Goal: Information Seeking & Learning: Check status

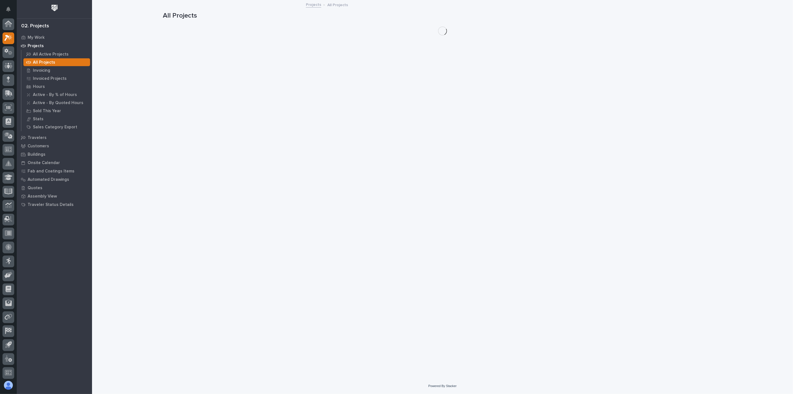
scroll to position [1, 0]
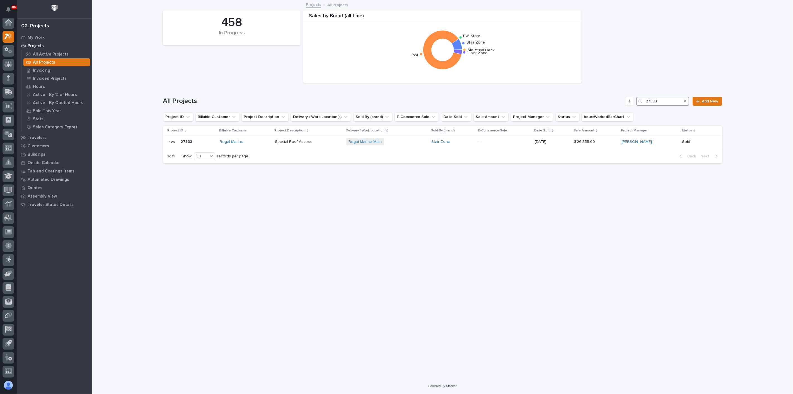
drag, startPoint x: 673, startPoint y: 102, endPoint x: 633, endPoint y: 95, distance: 40.0
click at [633, 95] on div "All Projects 27333 Add New" at bounding box center [442, 99] width 559 height 27
click at [664, 102] on input "27315" at bounding box center [662, 101] width 53 height 9
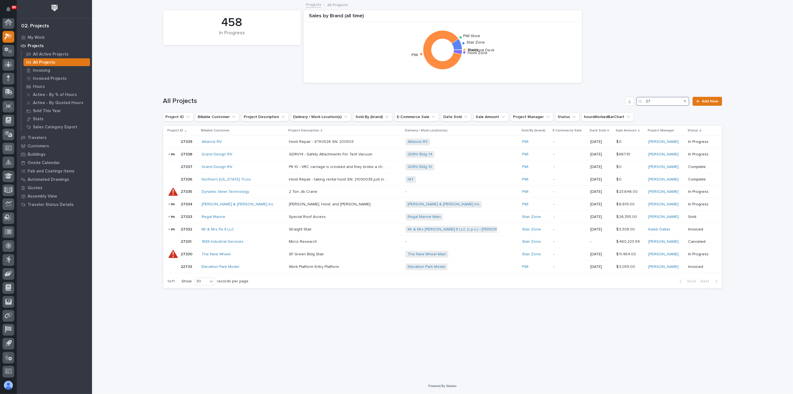
type input "2"
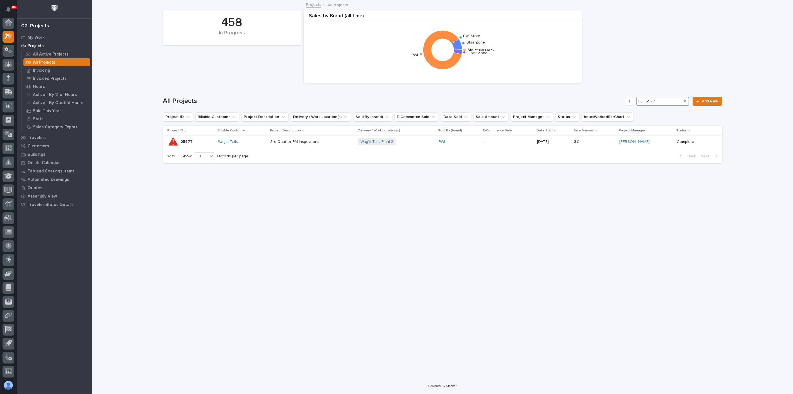
click at [647, 100] on input "5977" at bounding box center [662, 101] width 53 height 9
click at [676, 99] on input "25977" at bounding box center [662, 101] width 53 height 9
click at [659, 99] on input "25977" at bounding box center [662, 101] width 53 height 9
click at [675, 102] on input "27214" at bounding box center [662, 101] width 53 height 9
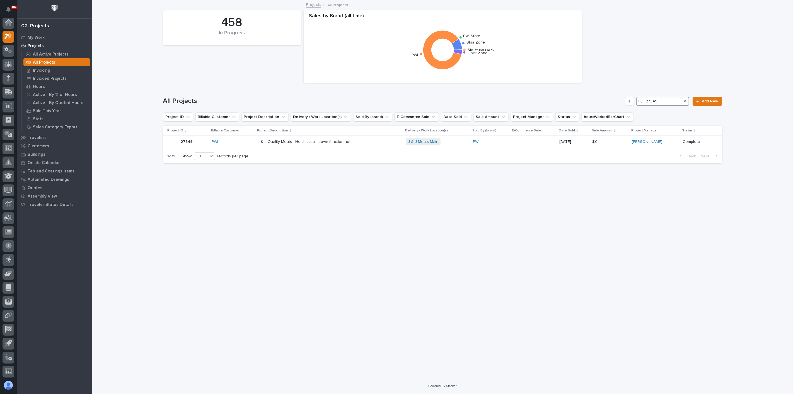
type input "27349"
click at [13, 23] on div at bounding box center [9, 23] width 12 height 12
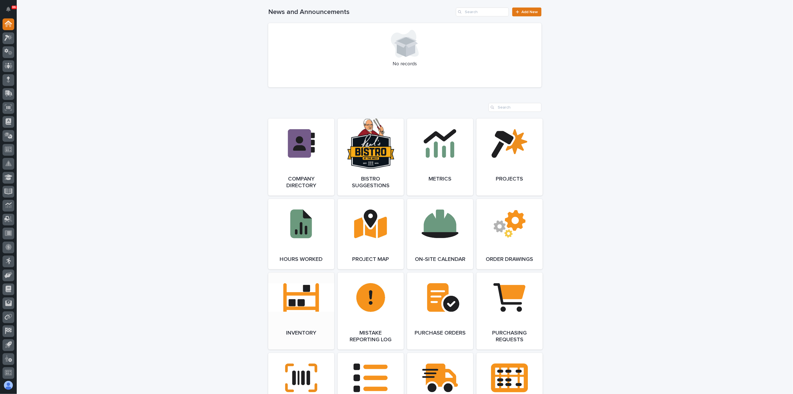
scroll to position [403, 0]
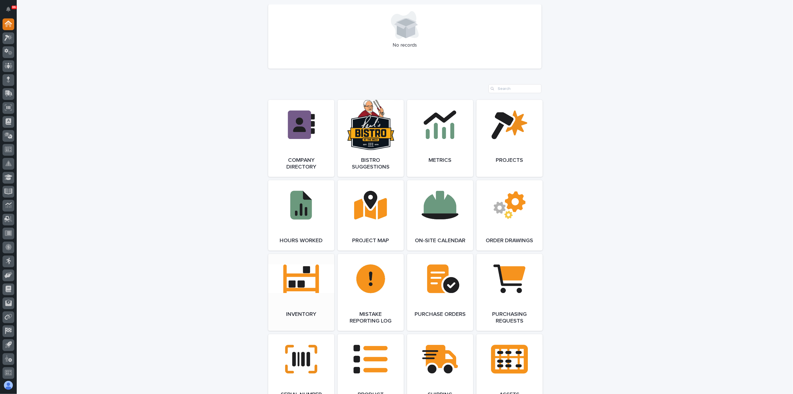
click at [313, 285] on link "Open Link" at bounding box center [301, 292] width 66 height 77
click at [8, 37] on icon at bounding box center [6, 38] width 5 height 6
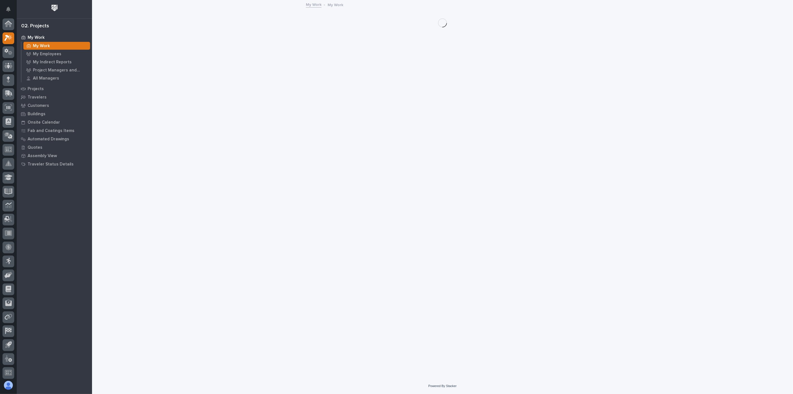
scroll to position [1, 0]
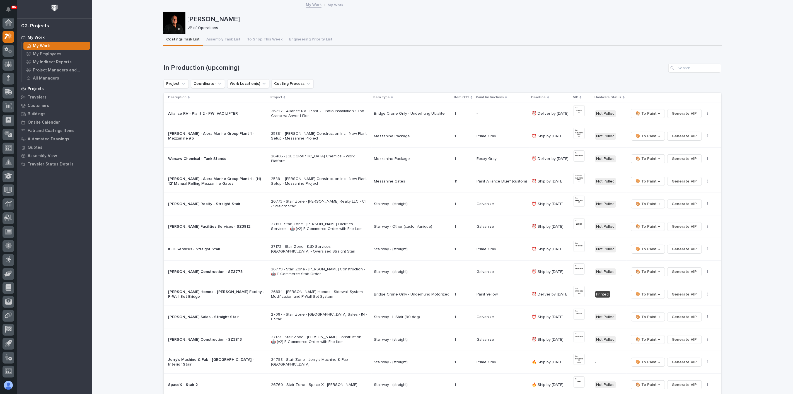
click at [43, 87] on div "Projects" at bounding box center [54, 89] width 72 height 8
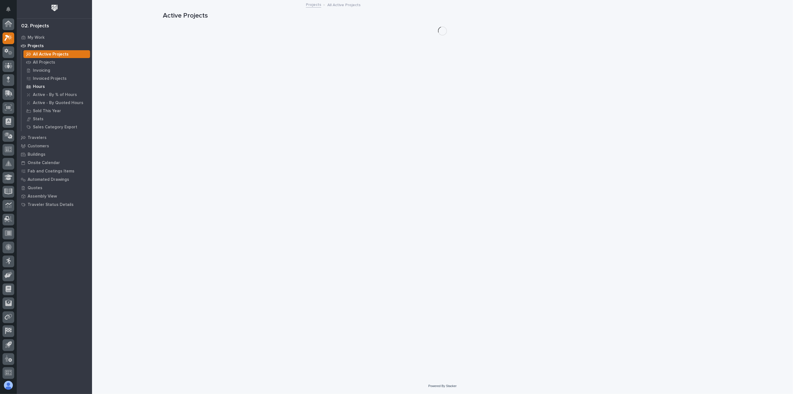
scroll to position [1, 0]
click at [46, 62] on p "All Projects" at bounding box center [44, 62] width 22 height 5
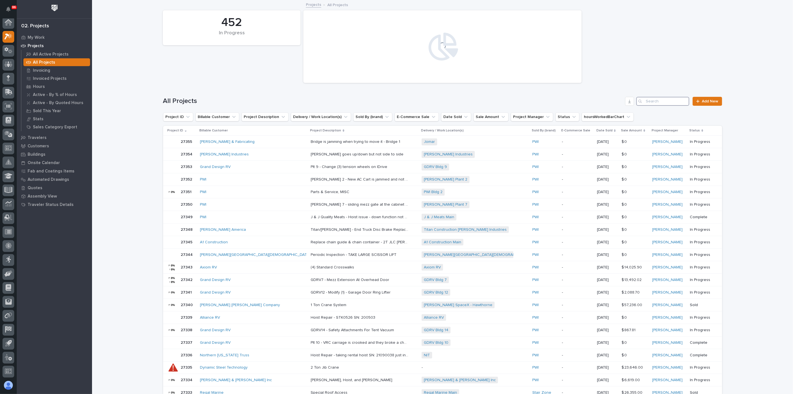
click at [663, 100] on input "Search" at bounding box center [662, 101] width 53 height 9
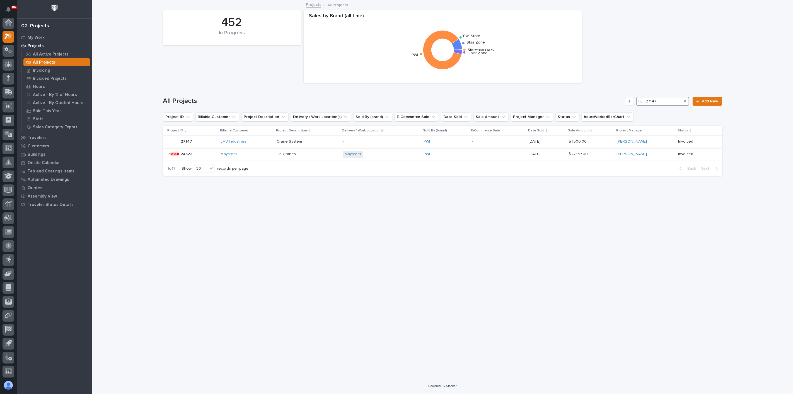
type input "27147"
click at [257, 143] on div "JM3 Industries" at bounding box center [247, 141] width 52 height 5
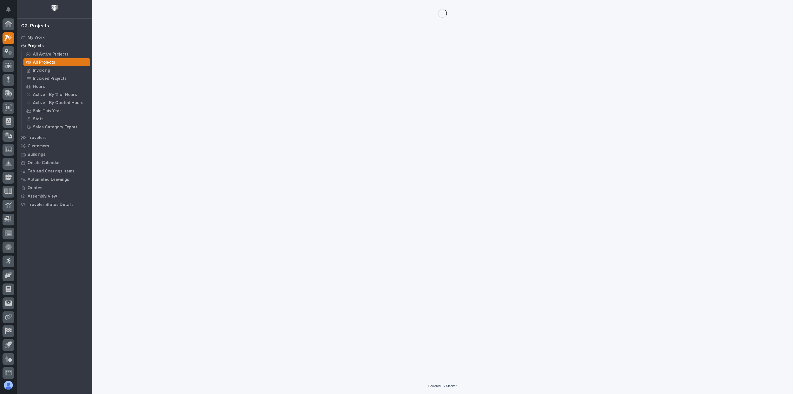
scroll to position [1, 0]
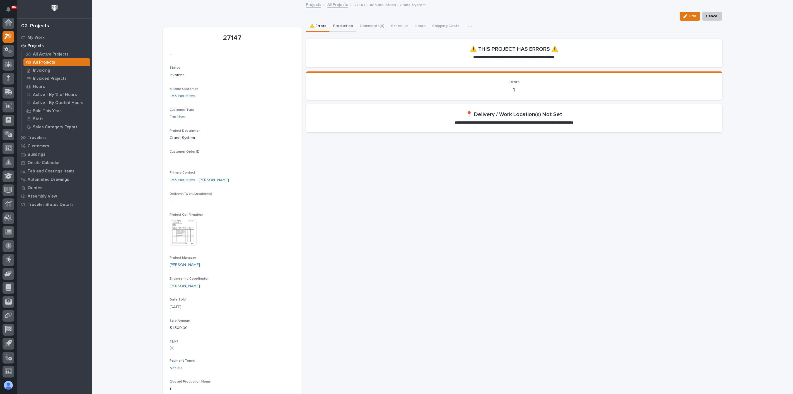
click at [340, 21] on button "Production" at bounding box center [343, 27] width 27 height 12
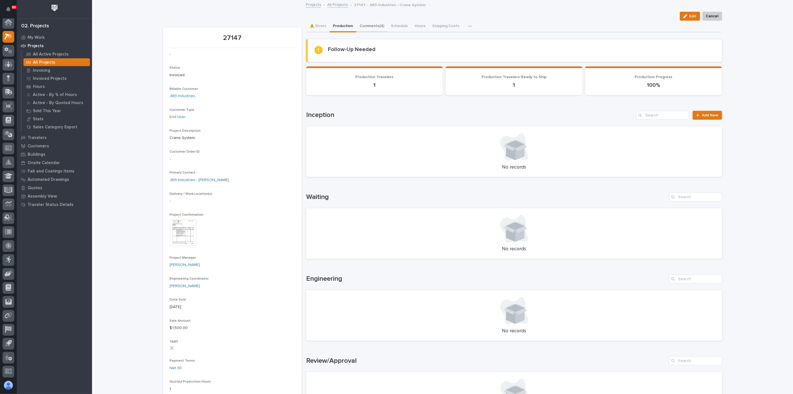
click at [368, 26] on button "Comments (4)" at bounding box center [371, 27] width 31 height 12
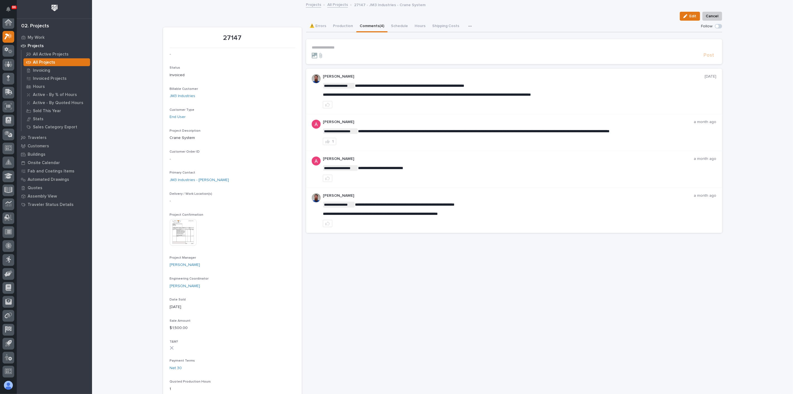
click at [190, 235] on img at bounding box center [183, 232] width 27 height 27
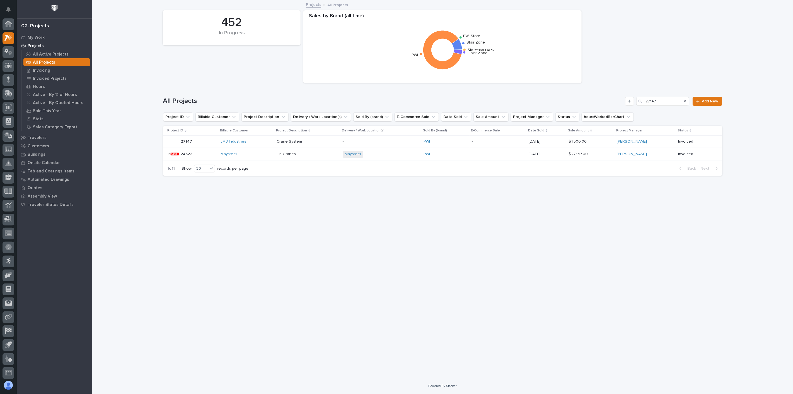
scroll to position [1, 0]
click at [316, 142] on p at bounding box center [307, 141] width 61 height 5
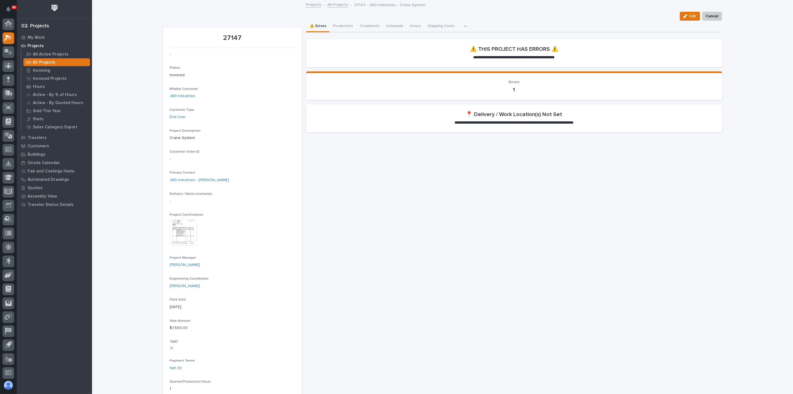
scroll to position [1, 0]
click at [335, 24] on button "Production" at bounding box center [343, 27] width 27 height 12
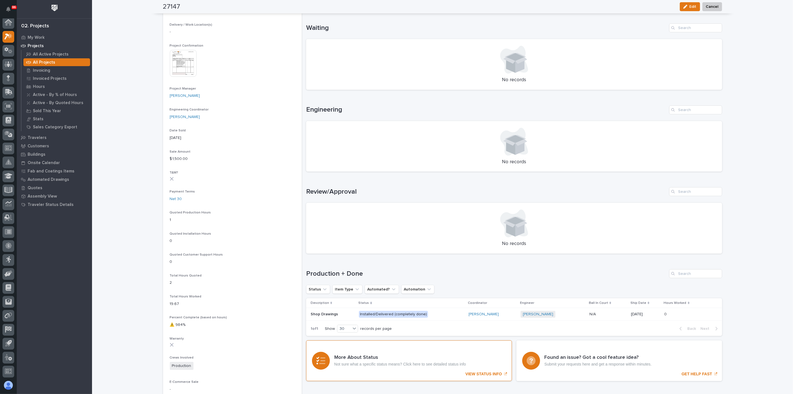
scroll to position [186, 0]
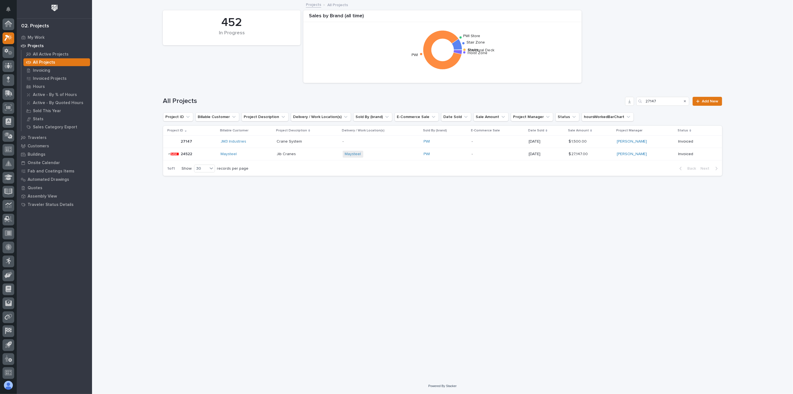
scroll to position [1, 0]
click at [664, 100] on input "27147" at bounding box center [662, 101] width 53 height 9
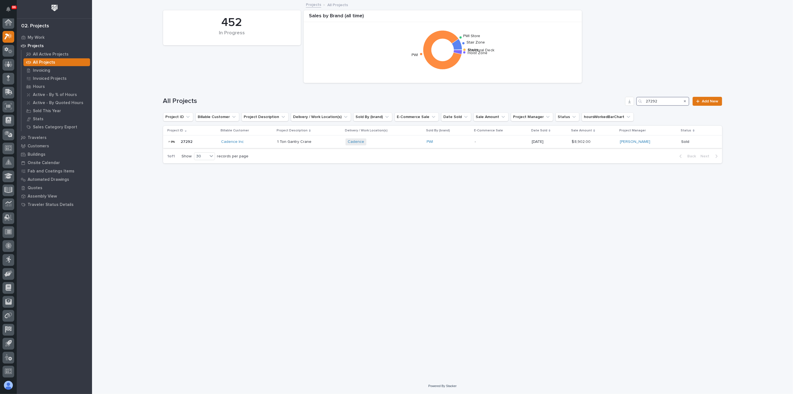
type input "27292"
click at [331, 144] on p at bounding box center [309, 141] width 64 height 5
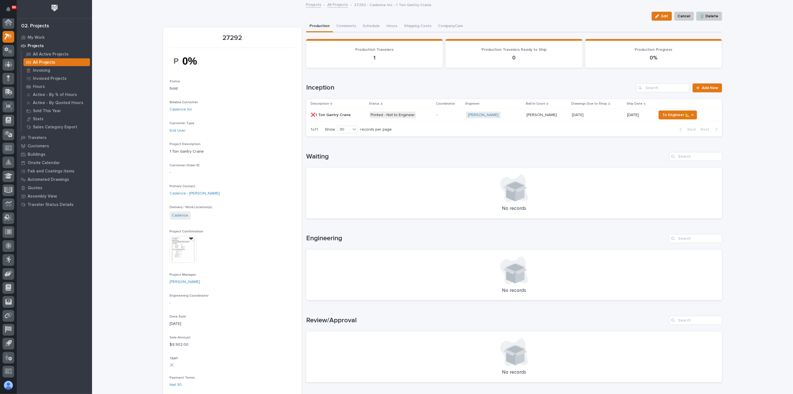
click at [605, 115] on p at bounding box center [597, 115] width 51 height 5
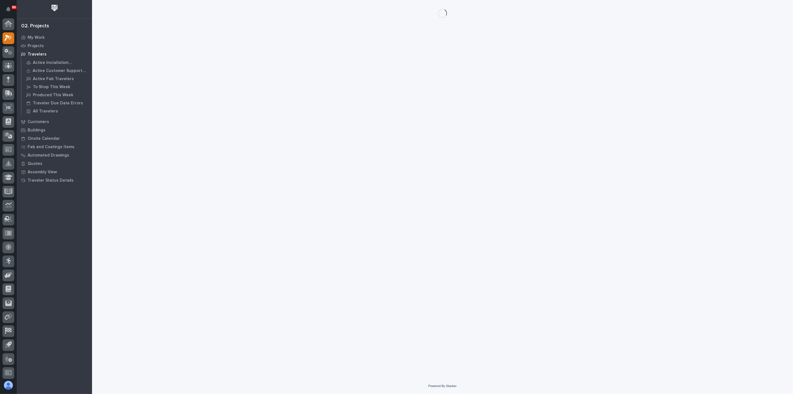
scroll to position [1, 0]
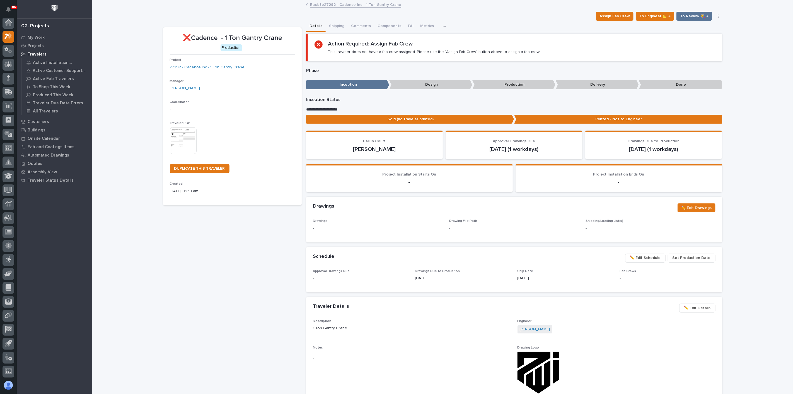
click at [642, 256] on span "✏️ Edit Schedule" at bounding box center [645, 257] width 31 height 7
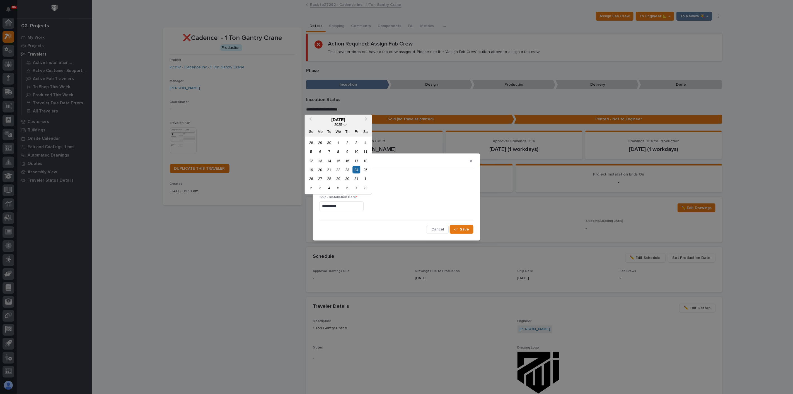
click at [352, 209] on input "**********" at bounding box center [342, 206] width 44 height 10
click at [366, 119] on span "Next Month" at bounding box center [366, 119] width 0 height 7
click at [323, 143] on div "1" at bounding box center [320, 143] width 8 height 8
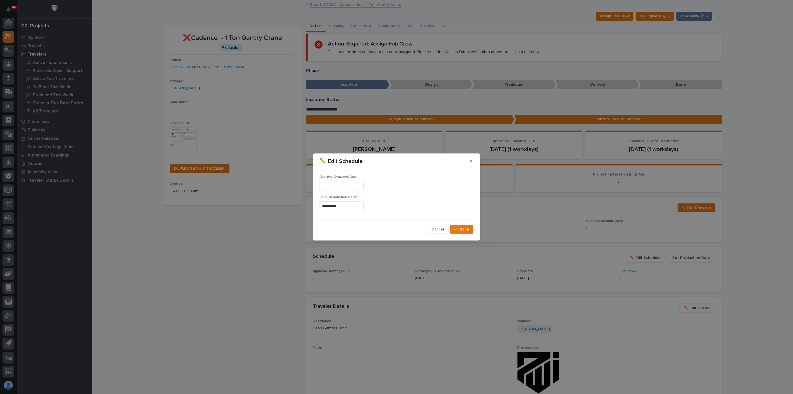
type input "**********"
click at [467, 227] on span "Save" at bounding box center [464, 229] width 9 height 5
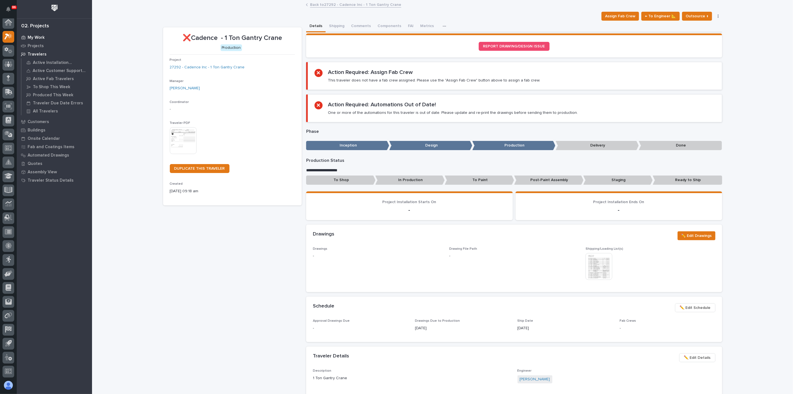
click at [39, 35] on p "My Work" at bounding box center [36, 37] width 17 height 5
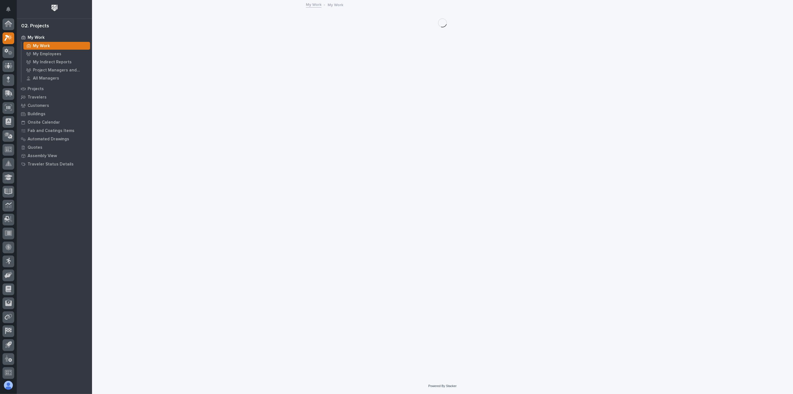
scroll to position [1, 0]
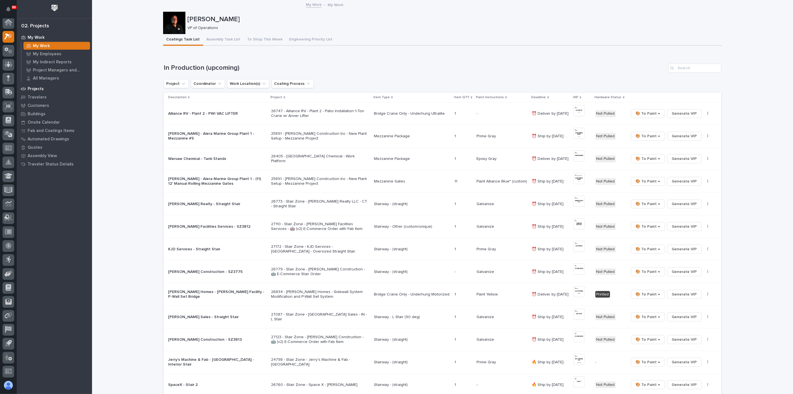
click at [44, 87] on div "Projects" at bounding box center [54, 89] width 72 height 8
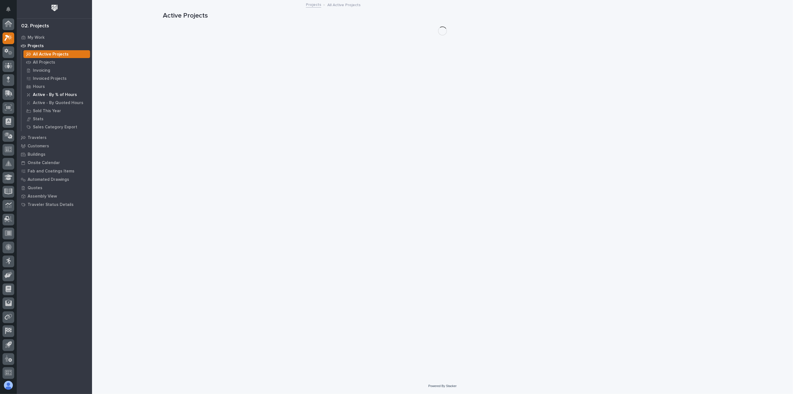
scroll to position [1, 0]
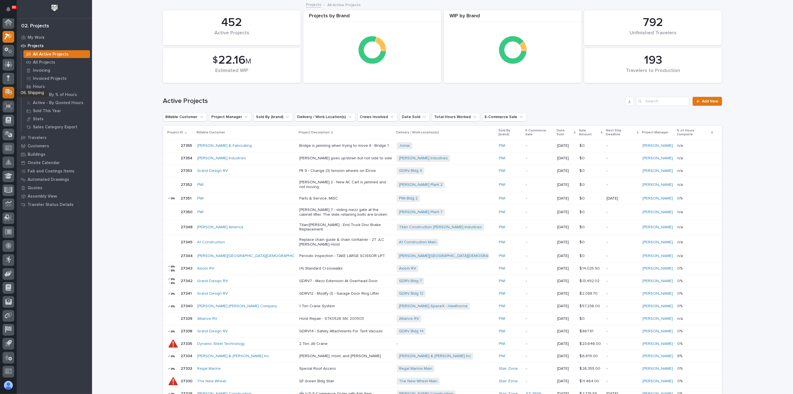
click at [8, 92] on icon at bounding box center [8, 91] width 7 height 5
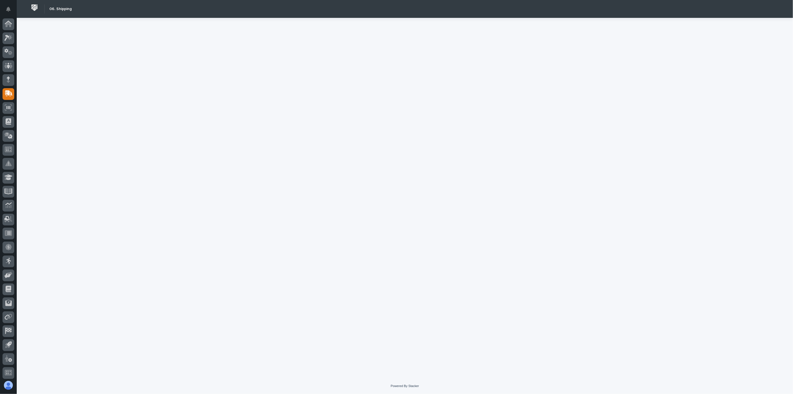
scroll to position [1, 0]
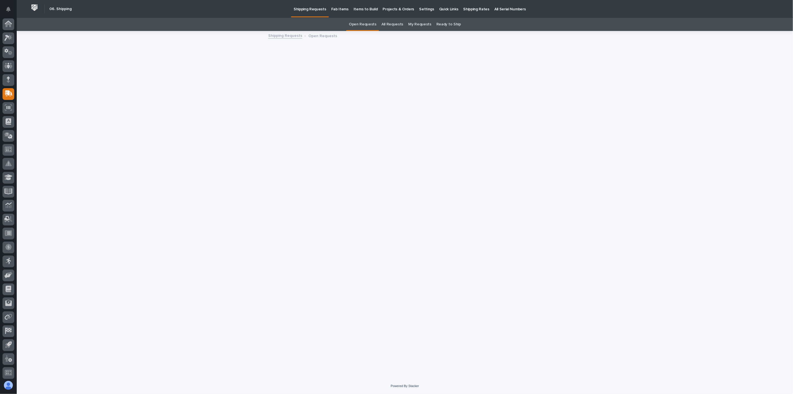
scroll to position [1, 0]
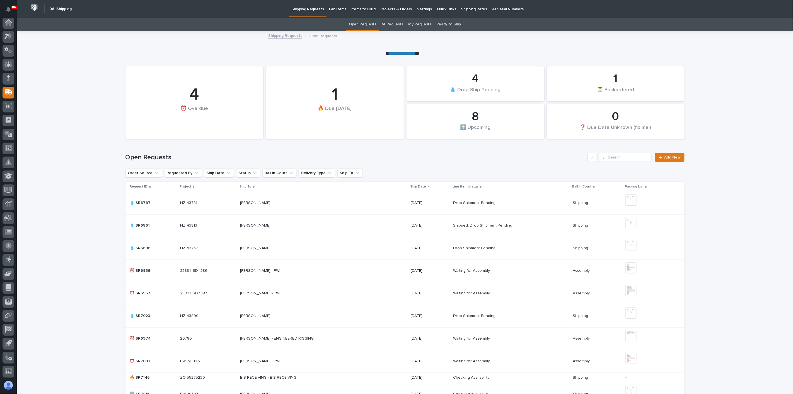
click at [338, 10] on p "Fab Items" at bounding box center [337, 6] width 17 height 12
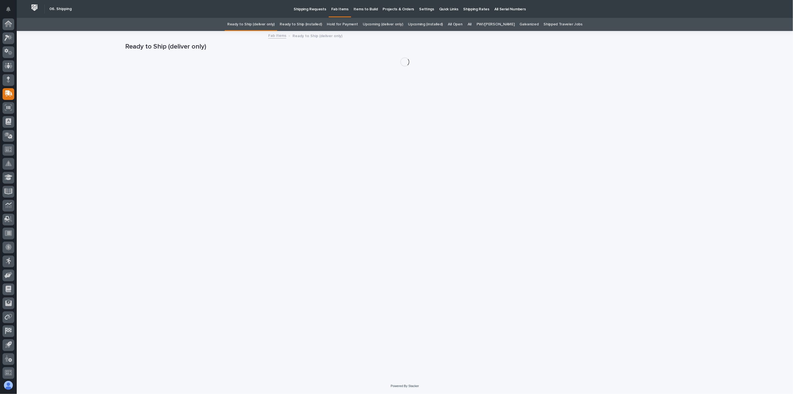
scroll to position [1, 0]
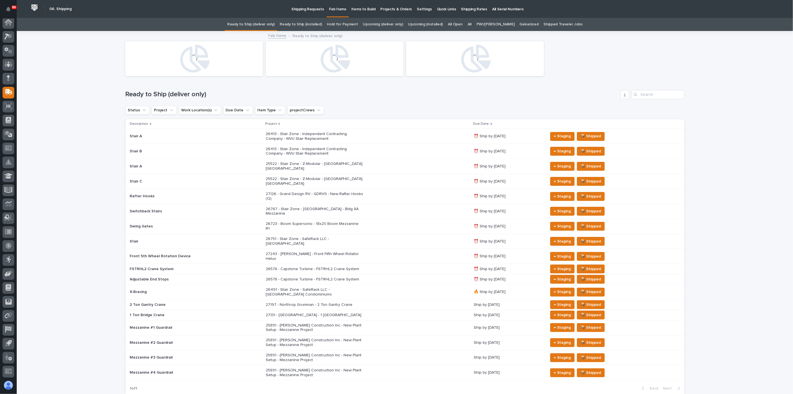
click at [471, 25] on div "All" at bounding box center [469, 24] width 9 height 13
click at [472, 23] on link "All" at bounding box center [470, 24] width 4 height 13
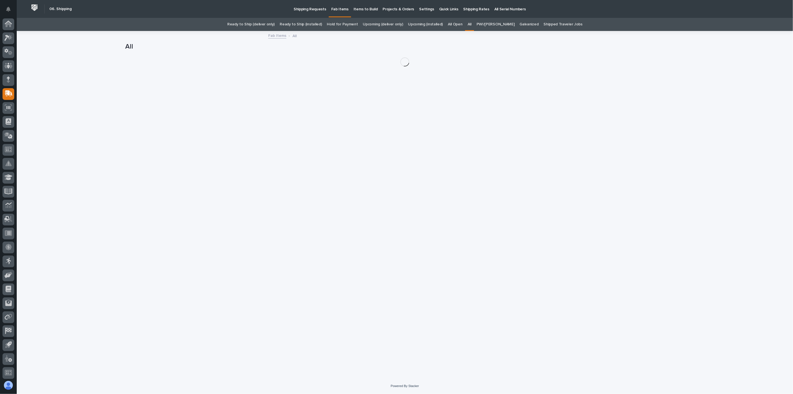
scroll to position [1, 0]
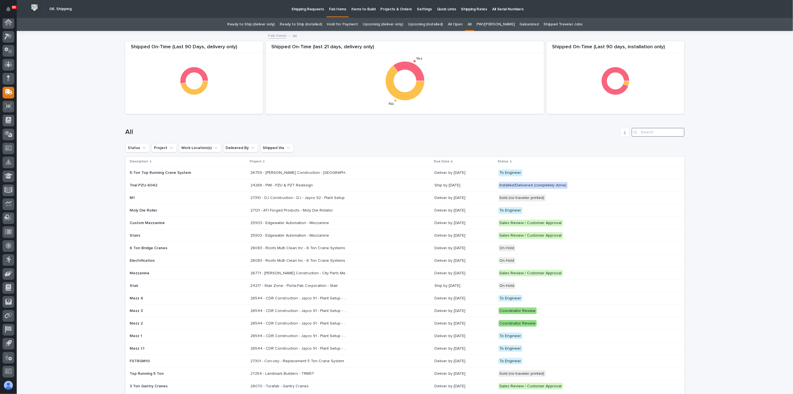
click at [655, 129] on input "Search" at bounding box center [658, 132] width 53 height 9
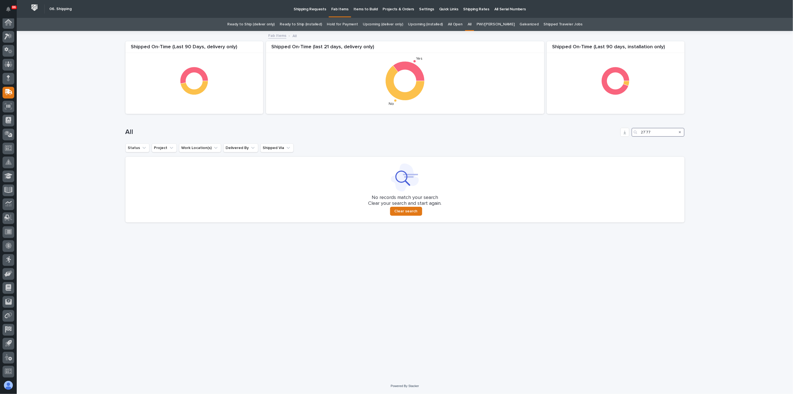
drag, startPoint x: 646, startPoint y: 132, endPoint x: 648, endPoint y: 136, distance: 4.2
click at [646, 133] on input "27`77" at bounding box center [658, 132] width 53 height 9
click at [659, 134] on input "27`177" at bounding box center [658, 132] width 53 height 9
type input "2"
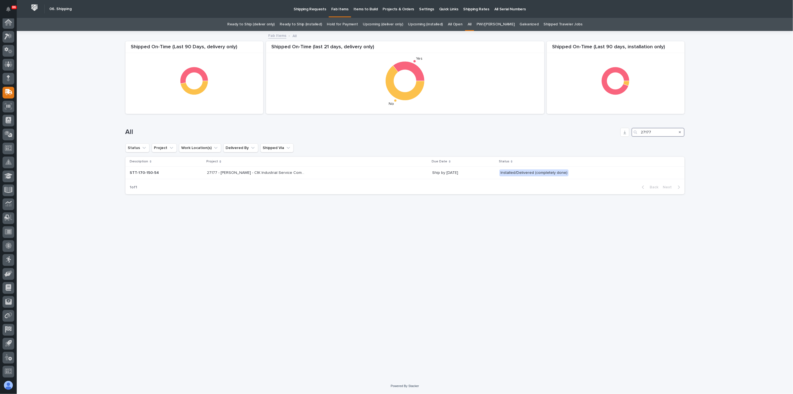
click at [663, 132] on input "27177" at bounding box center [658, 132] width 53 height 9
click at [657, 130] on input "27263" at bounding box center [658, 132] width 53 height 9
click at [656, 130] on input "27272" at bounding box center [658, 132] width 53 height 9
type input "27272"
click at [316, 11] on p "Shipping Requests" at bounding box center [310, 6] width 33 height 12
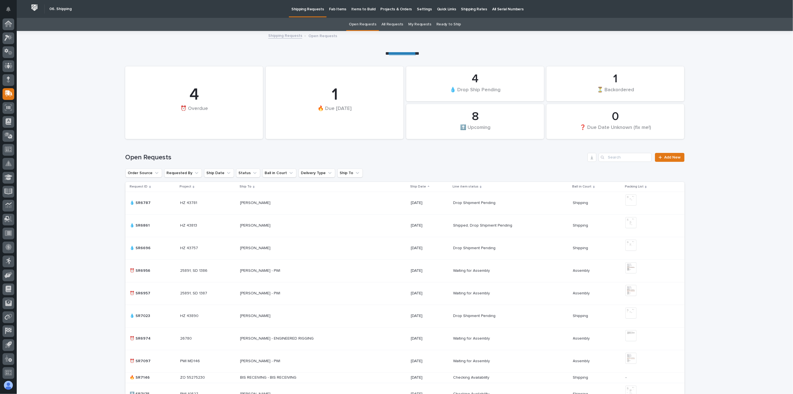
scroll to position [1, 0]
click at [399, 24] on link "All Requests" at bounding box center [392, 24] width 22 height 13
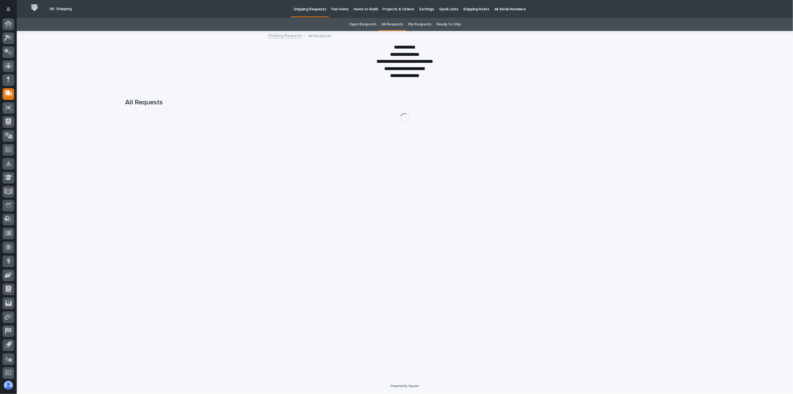
scroll to position [1, 0]
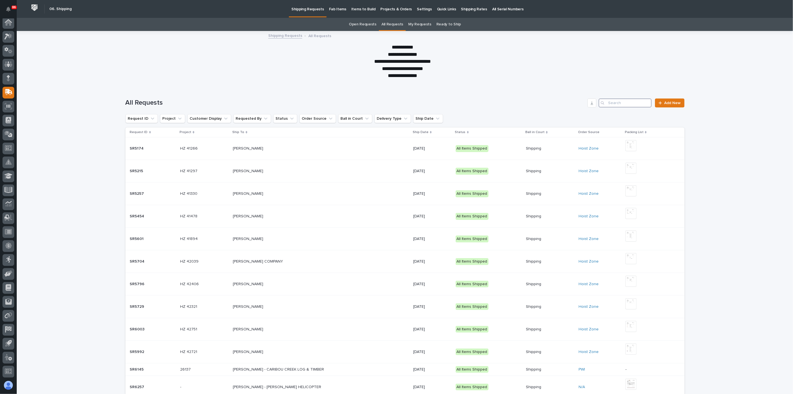
click at [617, 105] on input "Search" at bounding box center [625, 102] width 53 height 9
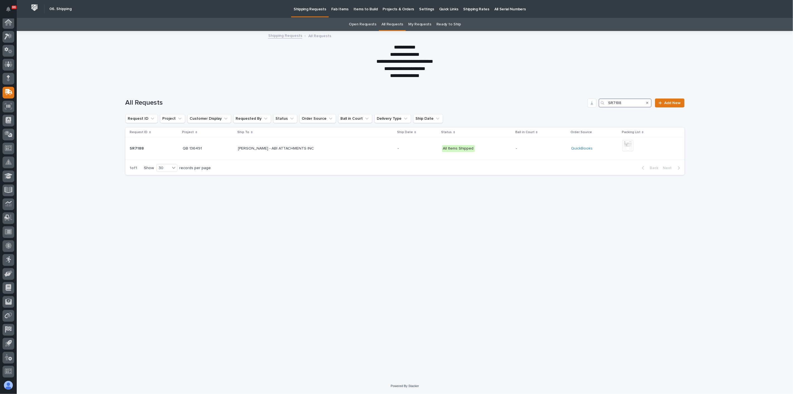
drag, startPoint x: 629, startPoint y: 103, endPoint x: 604, endPoint y: 101, distance: 25.7
click at [604, 101] on div "SR7188" at bounding box center [625, 102] width 53 height 9
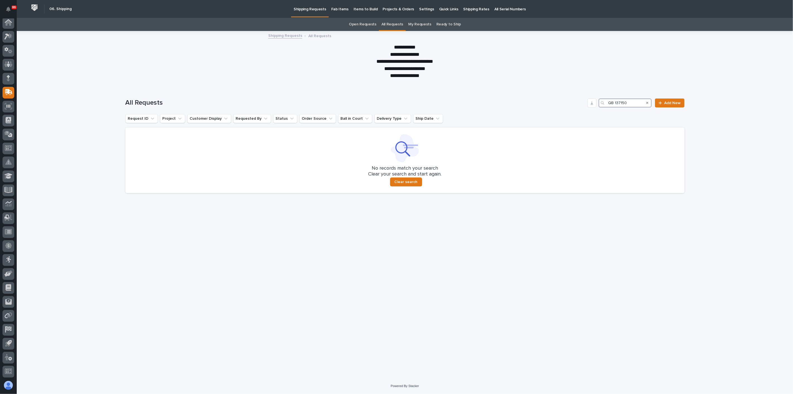
type input "QB 137150"
click at [334, 8] on p "Fab Items" at bounding box center [339, 6] width 17 height 12
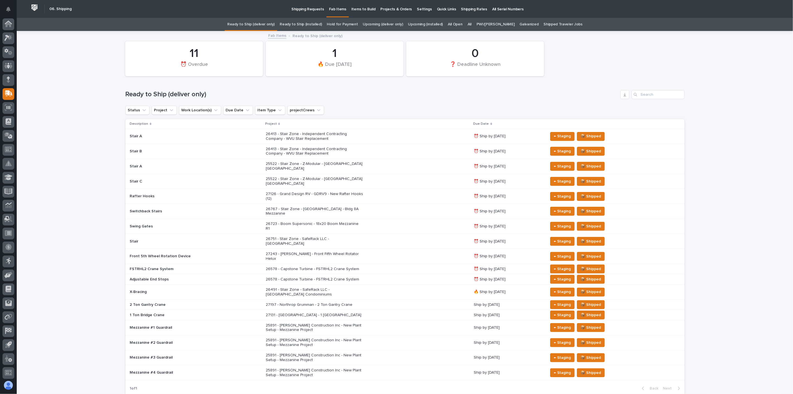
scroll to position [1, 0]
click at [472, 24] on link "All" at bounding box center [470, 24] width 4 height 13
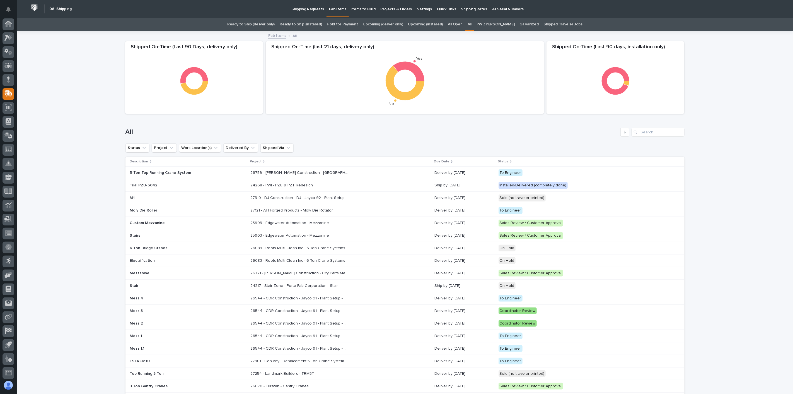
scroll to position [1, 0]
click at [644, 132] on input "Search" at bounding box center [658, 132] width 53 height 9
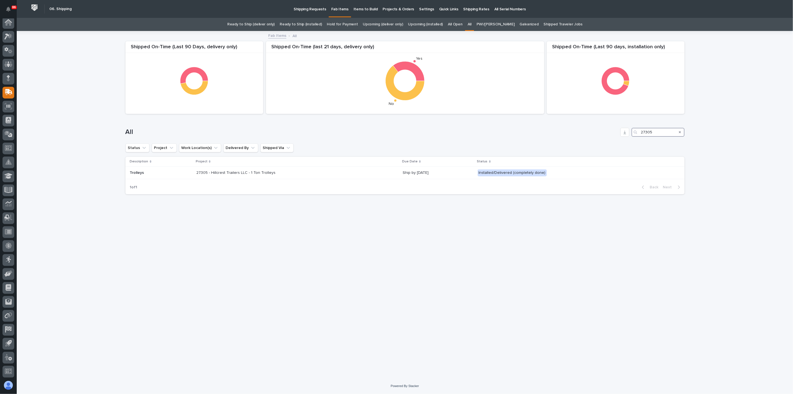
type input "27305"
click at [306, 11] on p "Shipping Requests" at bounding box center [310, 6] width 33 height 12
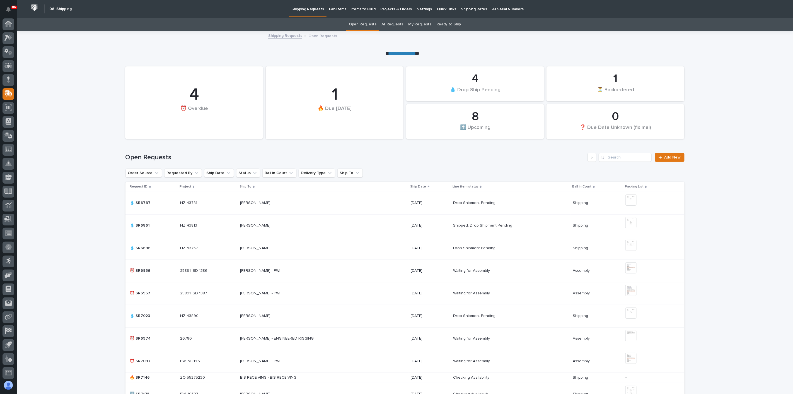
scroll to position [1, 0]
click at [391, 24] on link "All Requests" at bounding box center [392, 24] width 22 height 13
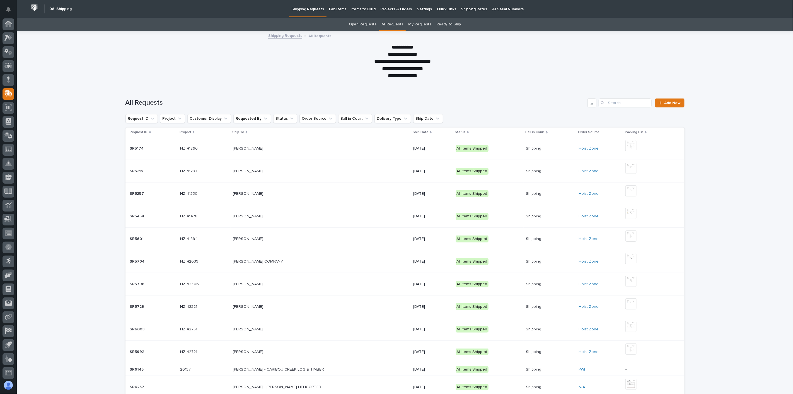
scroll to position [1, 0]
click at [622, 101] on input "Search" at bounding box center [625, 102] width 53 height 9
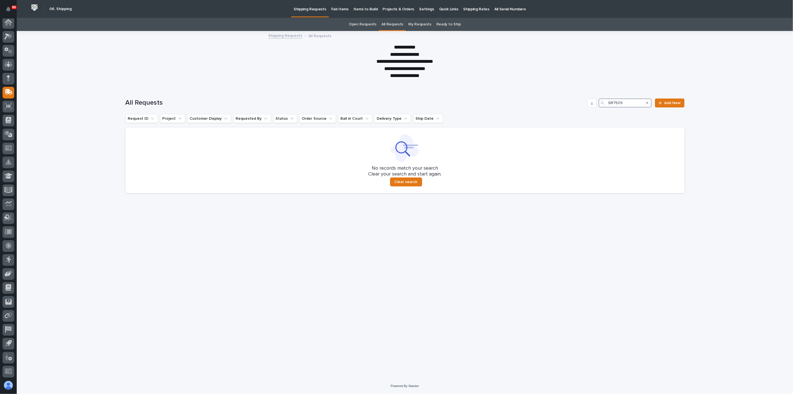
click at [626, 103] on input "SR7509" at bounding box center [625, 102] width 53 height 9
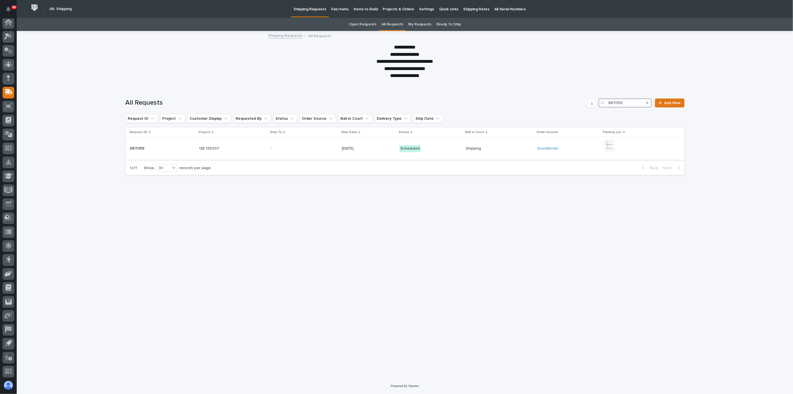
type input "SR7059"
click at [457, 151] on p "Scheduled" at bounding box center [430, 148] width 62 height 7
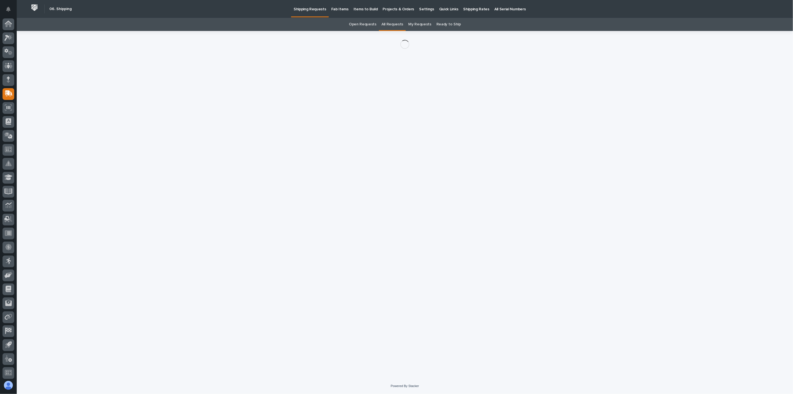
scroll to position [1, 0]
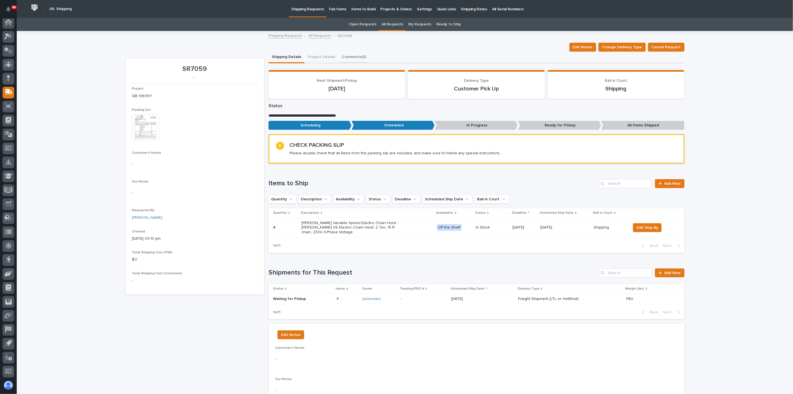
click at [345, 56] on button "Comments (5)" at bounding box center [354, 58] width 31 height 12
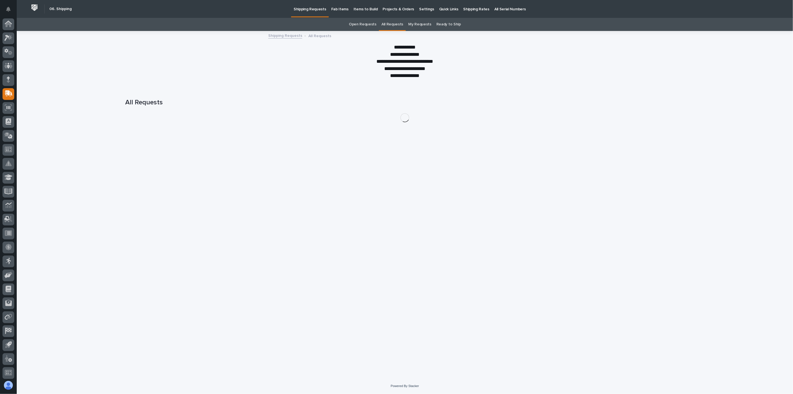
scroll to position [1, 0]
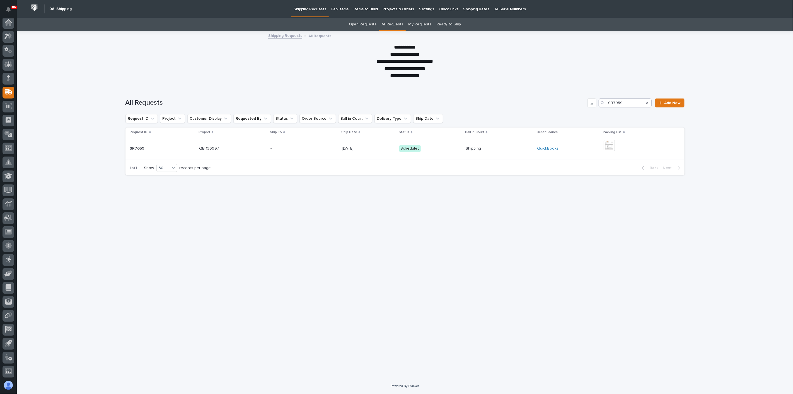
click at [634, 102] on input "SR7059" at bounding box center [625, 102] width 53 height 9
type input "SR7098"
click at [340, 6] on p "Fab Items" at bounding box center [339, 6] width 17 height 12
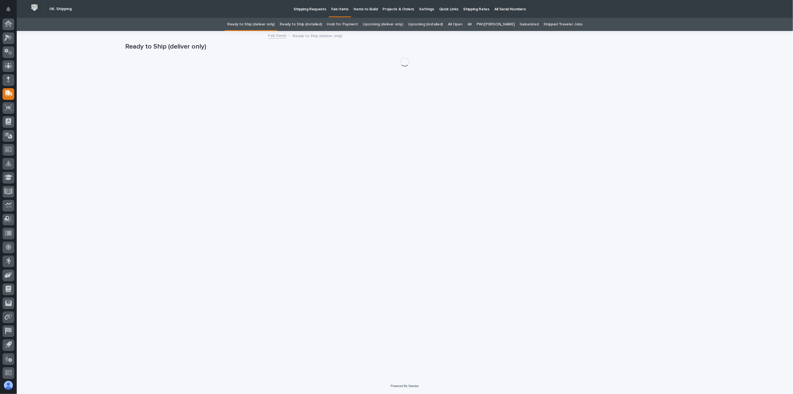
scroll to position [1, 0]
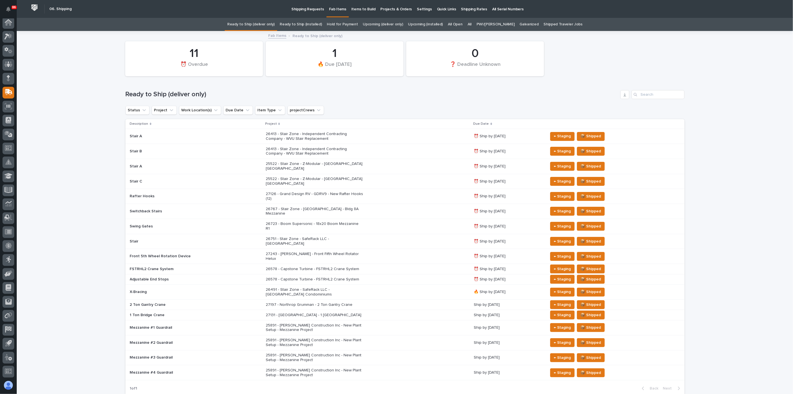
click at [472, 25] on link "All" at bounding box center [470, 24] width 4 height 13
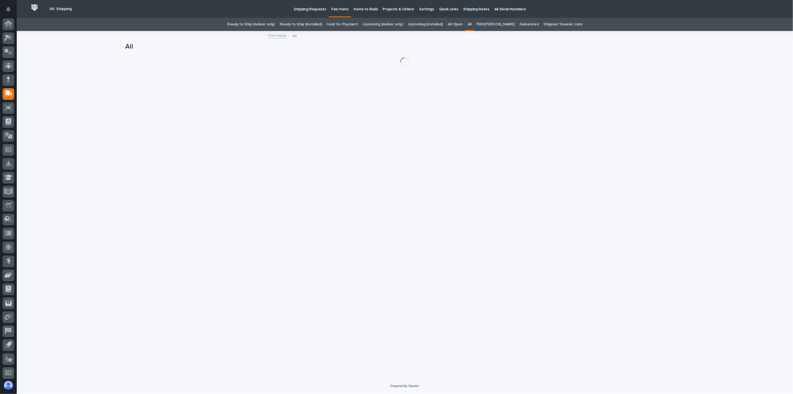
scroll to position [1, 0]
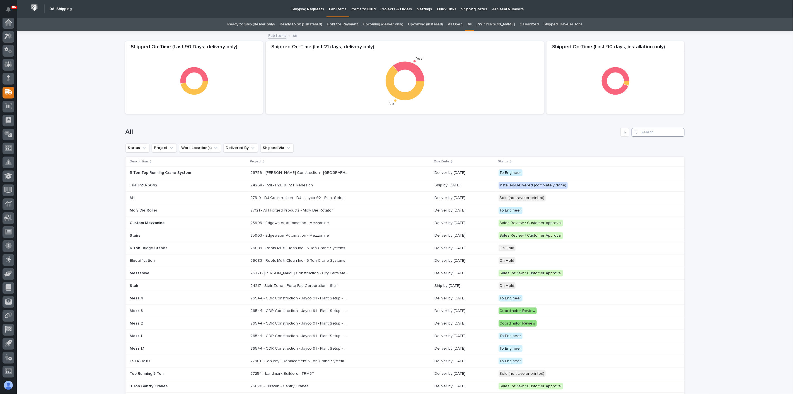
drag, startPoint x: 645, startPoint y: 133, endPoint x: 646, endPoint y: 129, distance: 3.4
click at [646, 130] on input "Search" at bounding box center [658, 132] width 53 height 9
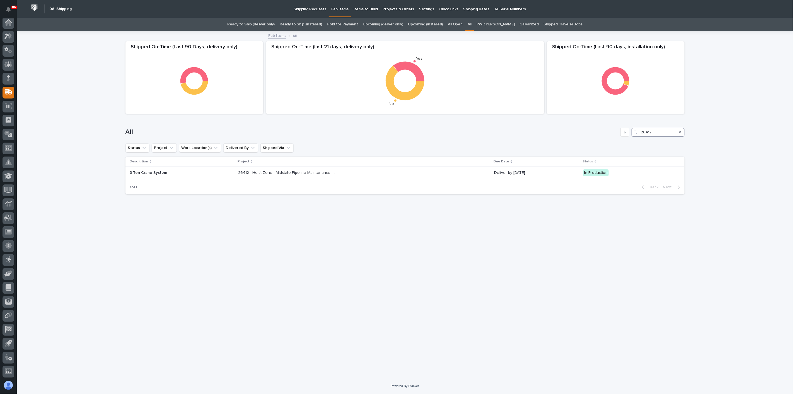
type input "26412"
click at [318, 8] on p "Shipping Requests" at bounding box center [310, 6] width 33 height 12
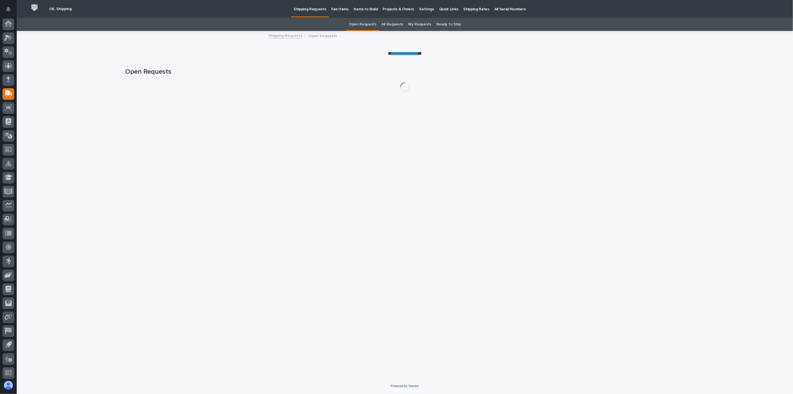
scroll to position [1, 0]
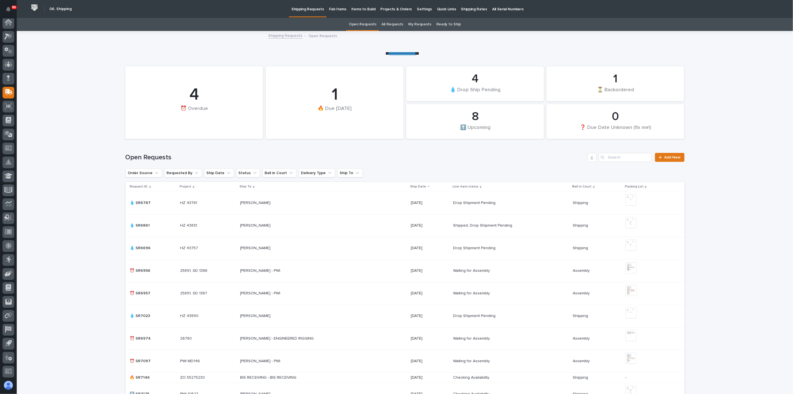
click at [397, 22] on link "All Requests" at bounding box center [392, 24] width 22 height 13
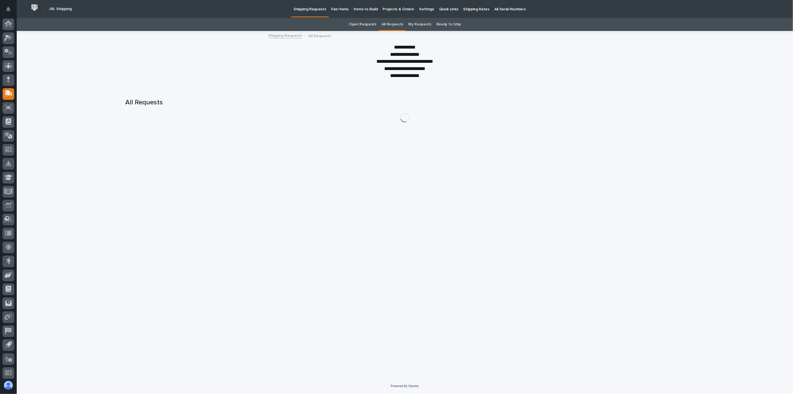
scroll to position [1, 0]
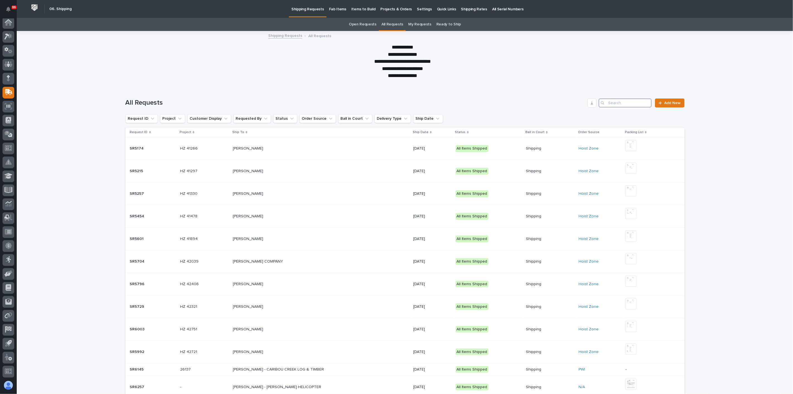
click at [634, 101] on input "Search" at bounding box center [625, 102] width 53 height 9
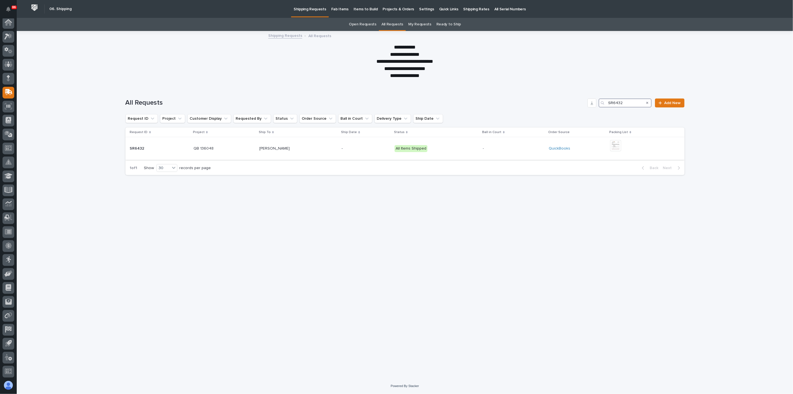
type input "SR6432"
click at [227, 151] on div "QB 136048 QB 136048" at bounding box center [224, 148] width 61 height 9
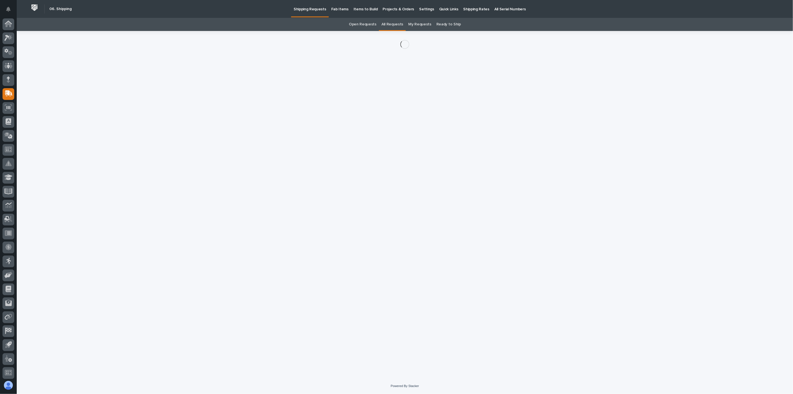
scroll to position [1, 0]
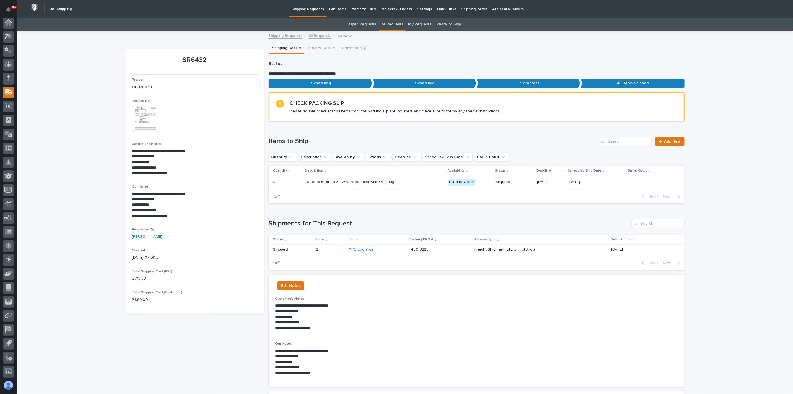
click at [384, 245] on div "XPO Logistics" at bounding box center [377, 249] width 56 height 9
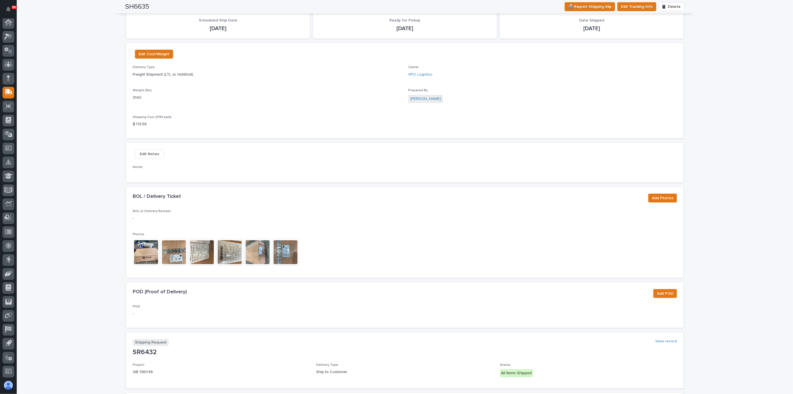
scroll to position [124, 0]
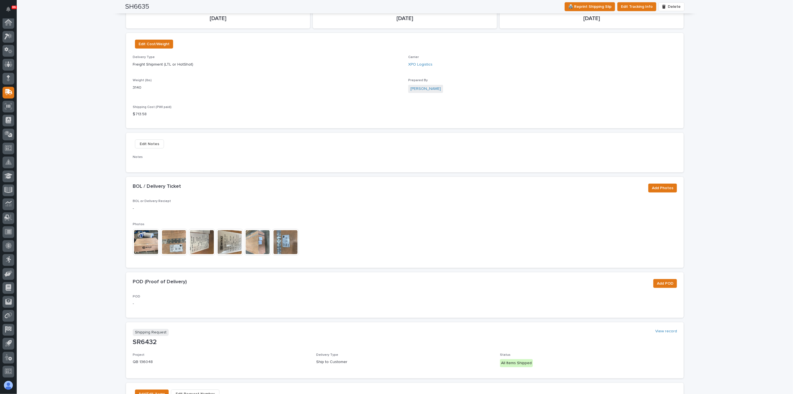
click at [148, 247] on img at bounding box center [146, 242] width 27 height 27
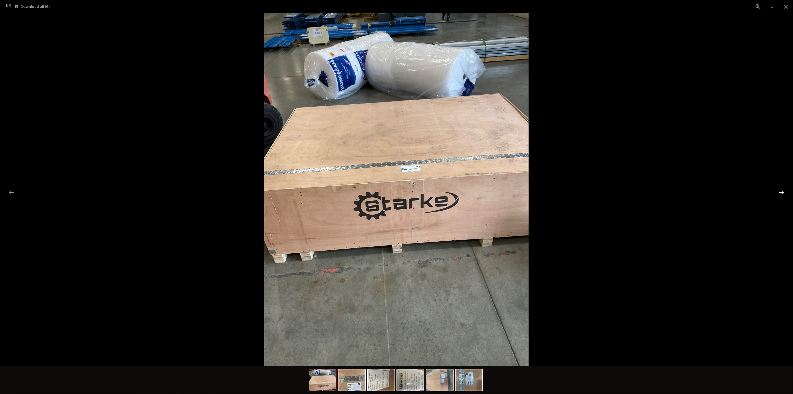
click at [783, 192] on button "Next slide" at bounding box center [782, 192] width 12 height 11
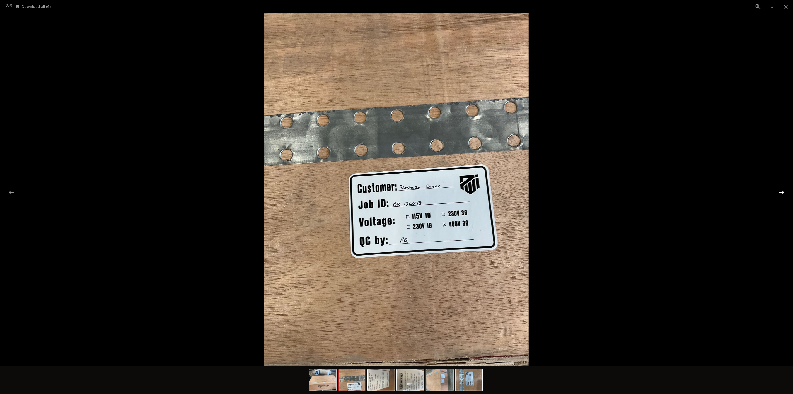
click at [783, 192] on button "Next slide" at bounding box center [782, 192] width 12 height 11
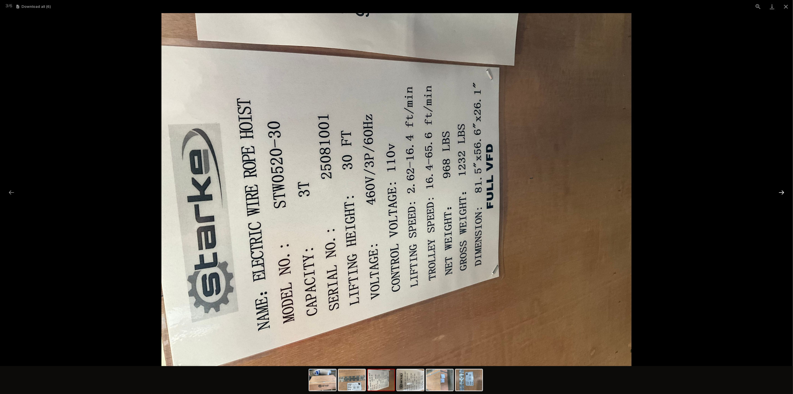
click at [783, 192] on button "Next slide" at bounding box center [782, 192] width 12 height 11
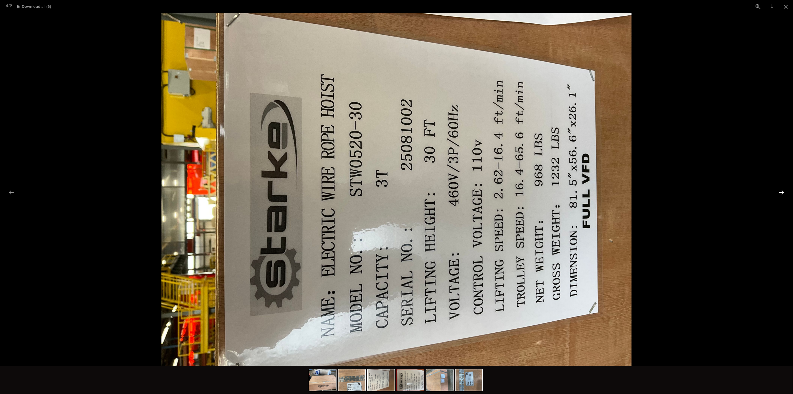
click at [783, 192] on button "Next slide" at bounding box center [782, 192] width 12 height 11
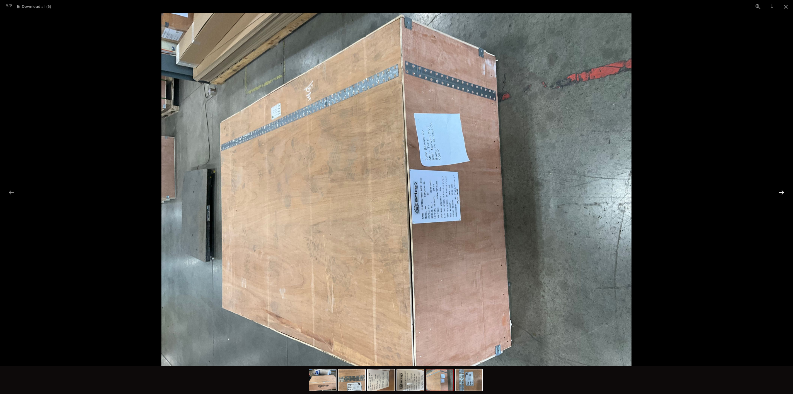
click at [783, 192] on button "Next slide" at bounding box center [782, 192] width 12 height 11
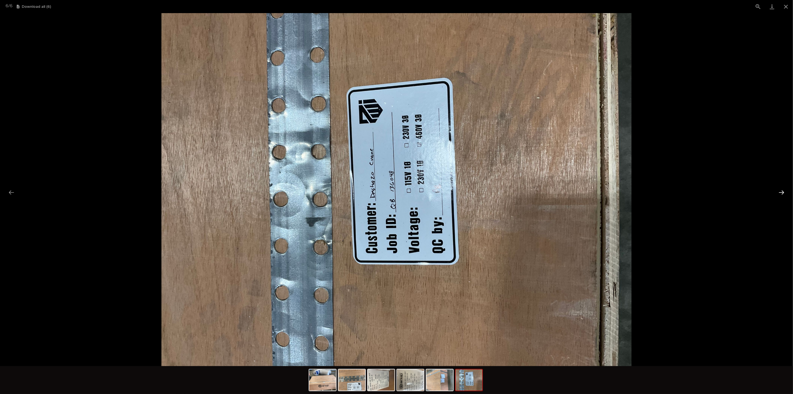
click at [783, 192] on button "Next slide" at bounding box center [782, 192] width 12 height 11
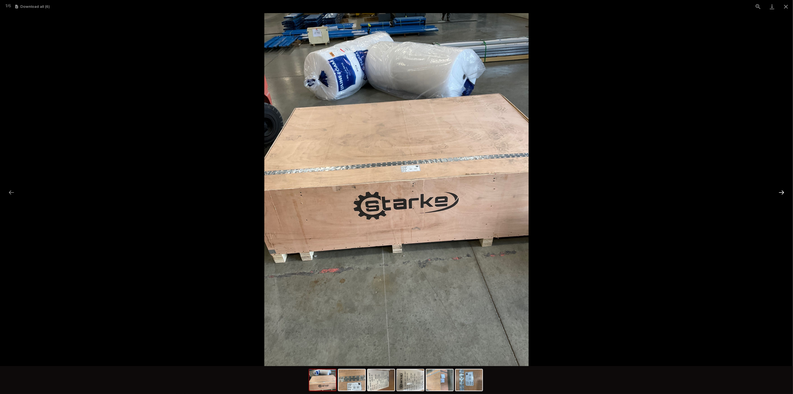
click at [783, 192] on button "Next slide" at bounding box center [782, 192] width 12 height 11
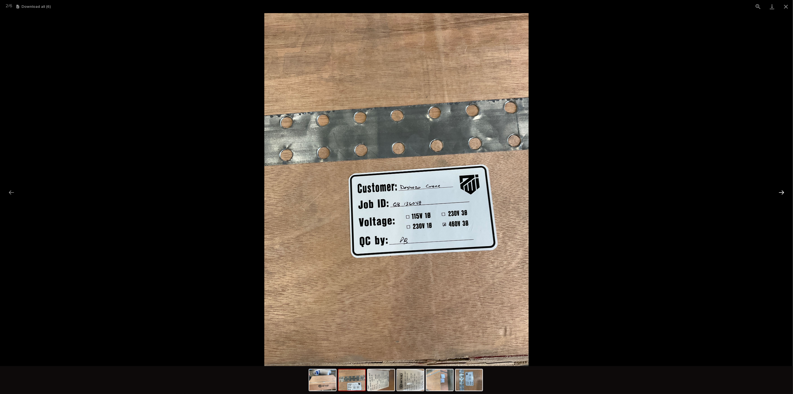
click at [783, 192] on button "Next slide" at bounding box center [782, 192] width 12 height 11
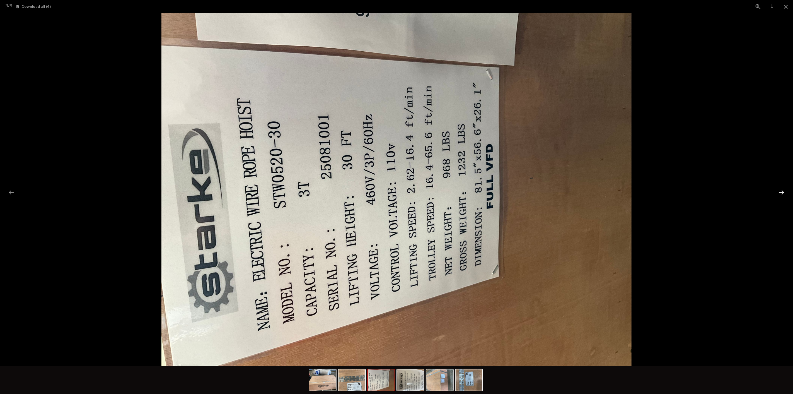
click at [783, 192] on button "Next slide" at bounding box center [782, 192] width 12 height 11
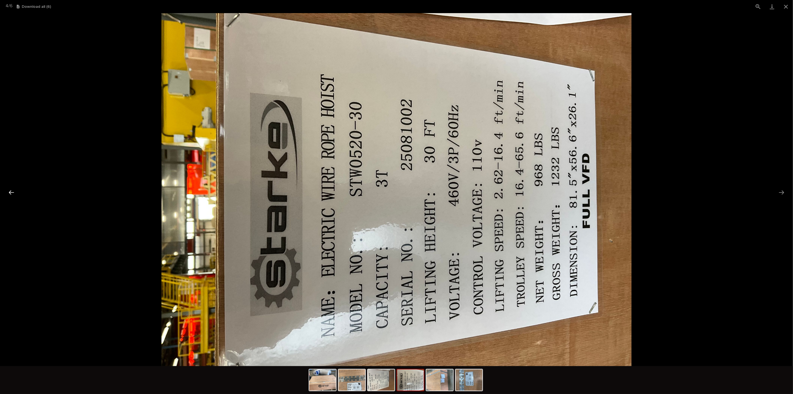
click at [14, 193] on button "Previous slide" at bounding box center [12, 192] width 12 height 11
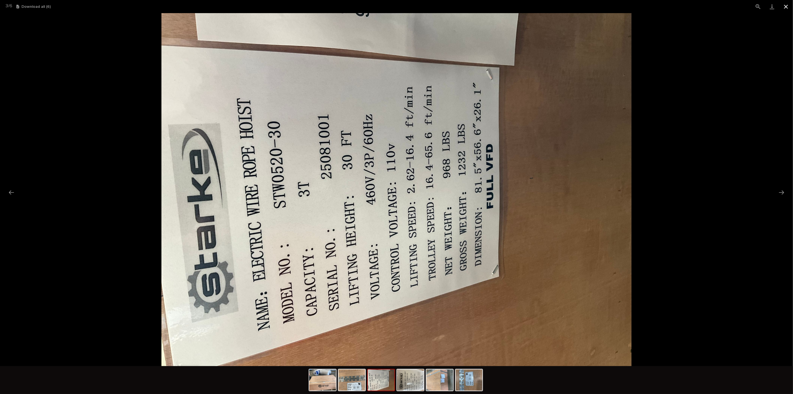
click at [783, 6] on button "Close gallery" at bounding box center [786, 6] width 14 height 13
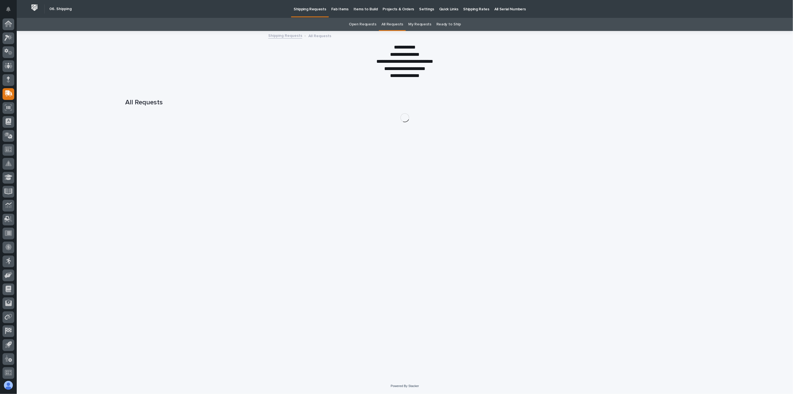
scroll to position [1, 0]
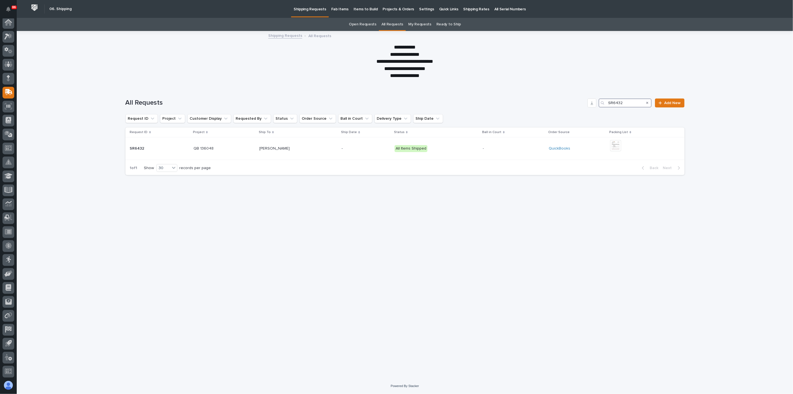
click at [631, 103] on input "SR6432" at bounding box center [625, 102] width 53 height 9
click at [333, 9] on p "Fab Items" at bounding box center [339, 6] width 17 height 12
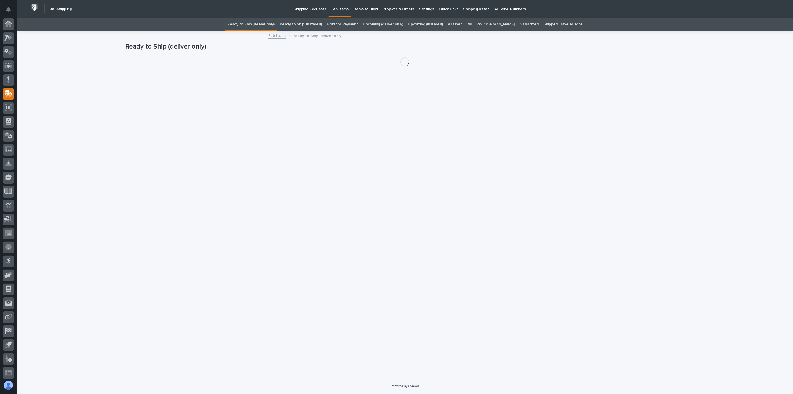
scroll to position [1, 0]
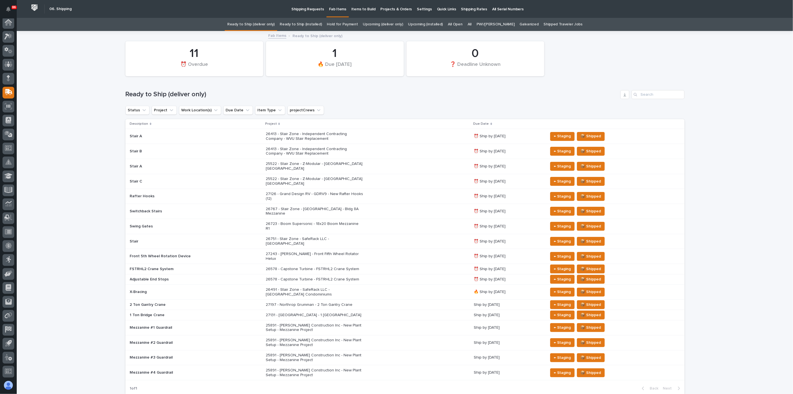
click at [472, 25] on link "All" at bounding box center [470, 24] width 4 height 13
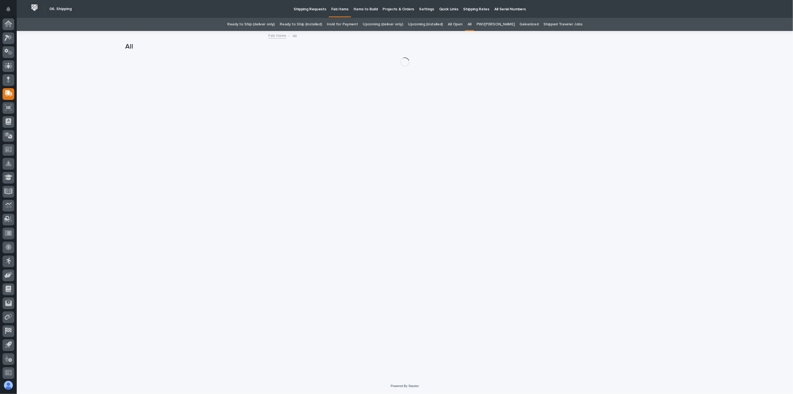
scroll to position [1, 0]
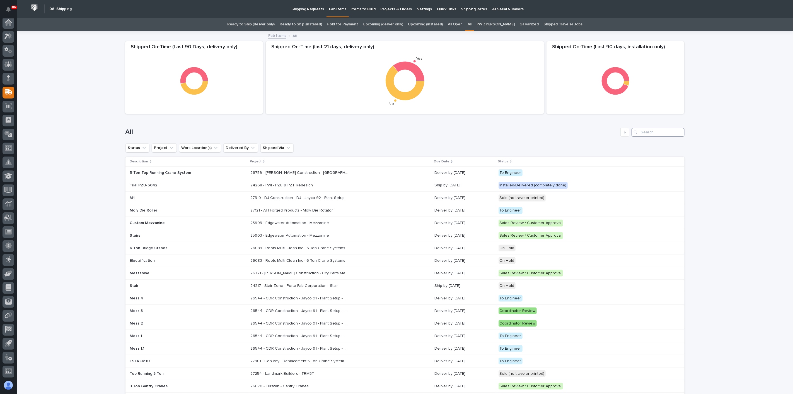
click at [641, 134] on input "Search" at bounding box center [658, 132] width 53 height 9
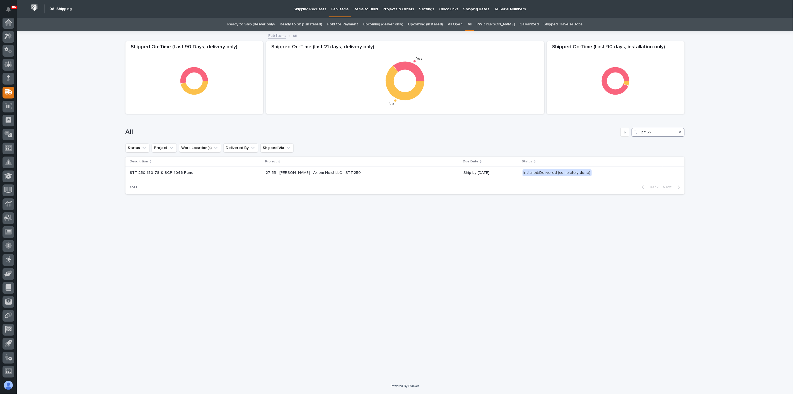
click at [651, 128] on input "27155" at bounding box center [658, 132] width 53 height 9
click at [667, 132] on input "27155" at bounding box center [658, 132] width 53 height 9
click at [662, 130] on input "27135" at bounding box center [658, 132] width 53 height 9
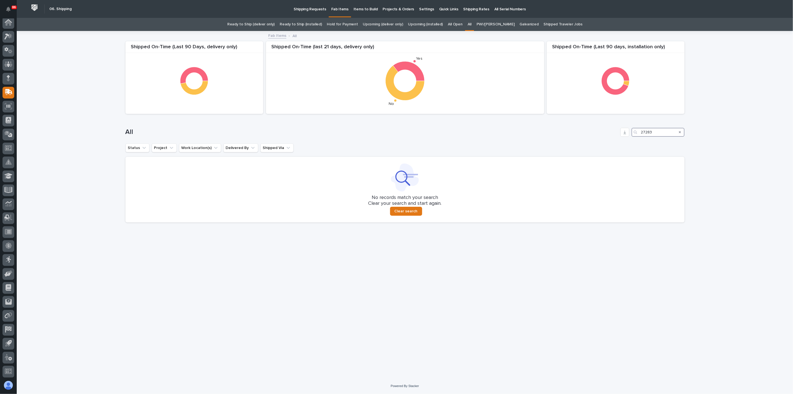
drag, startPoint x: 664, startPoint y: 132, endPoint x: 640, endPoint y: 130, distance: 24.1
click at [640, 130] on div "27283" at bounding box center [658, 132] width 53 height 9
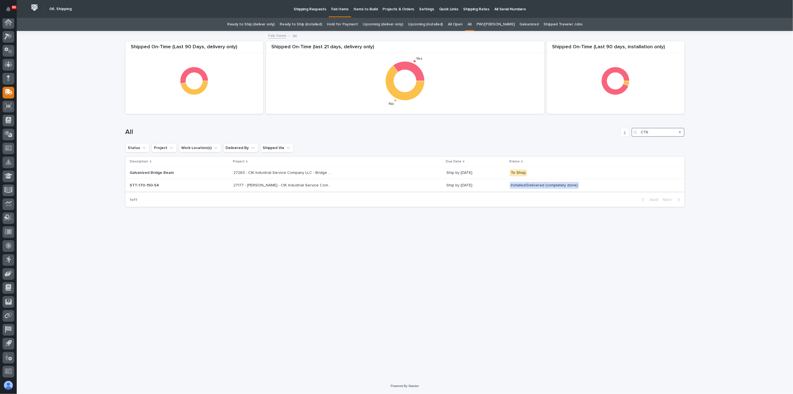
type input "CTK"
click at [355, 184] on div "27177 - [PERSON_NAME] - CtK Industrial Service Company LLC - STT-170-150-54 271…" at bounding box center [337, 185] width 209 height 9
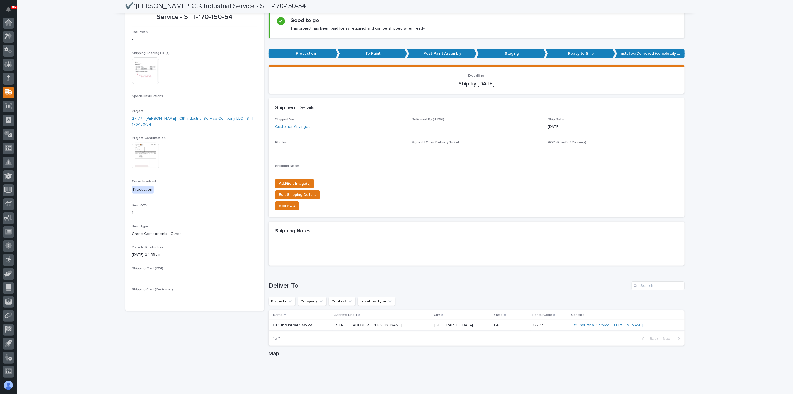
scroll to position [47, 0]
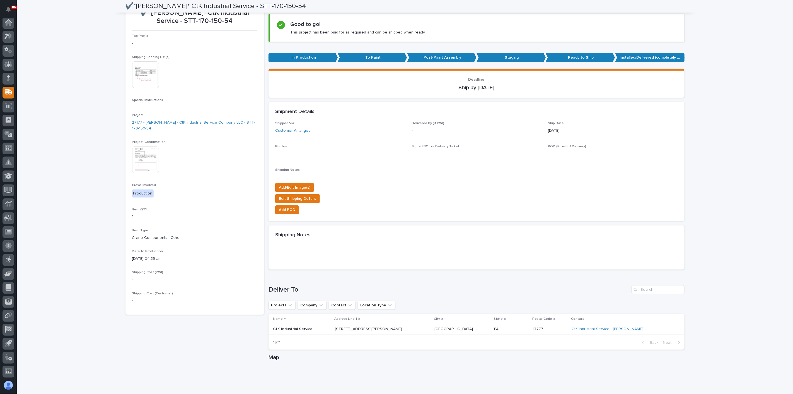
click at [152, 155] on img at bounding box center [145, 159] width 27 height 27
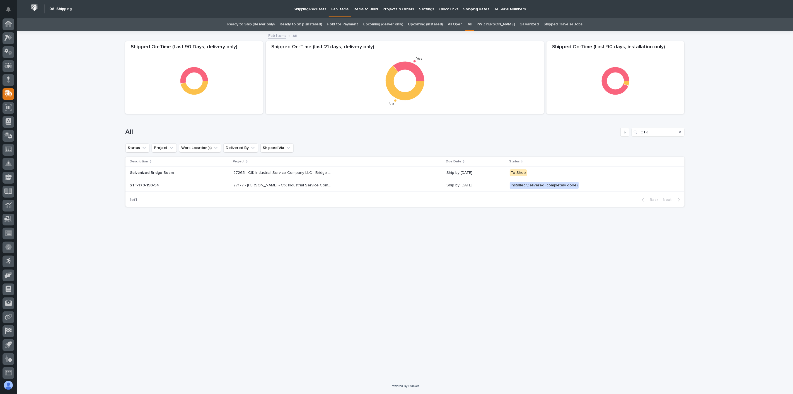
scroll to position [1, 0]
click at [311, 10] on p "Shipping Requests" at bounding box center [310, 6] width 33 height 12
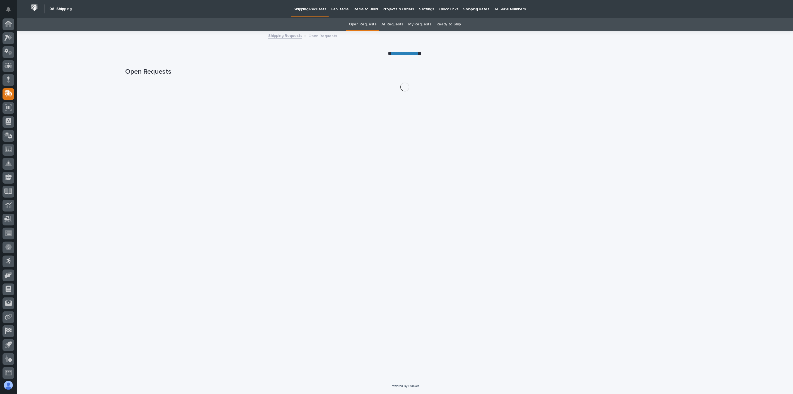
scroll to position [1, 0]
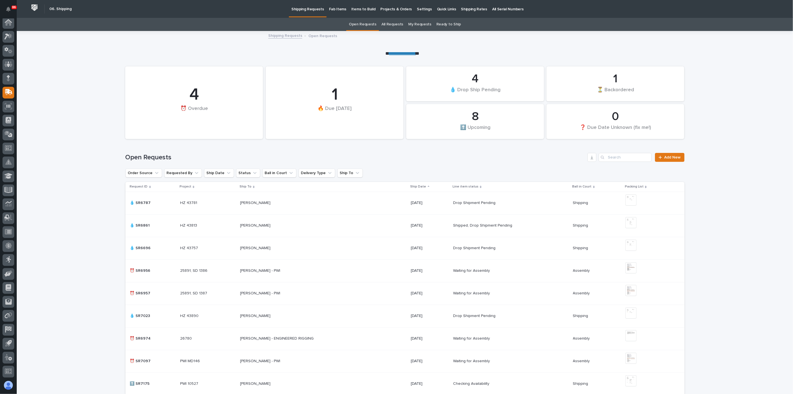
click at [399, 26] on link "All Requests" at bounding box center [392, 24] width 22 height 13
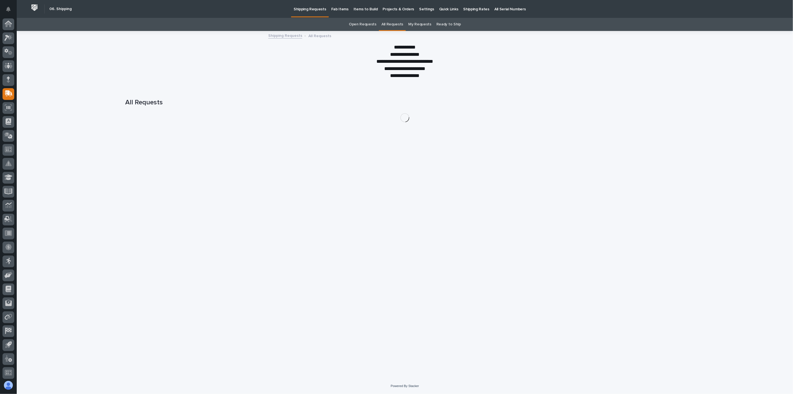
scroll to position [1, 0]
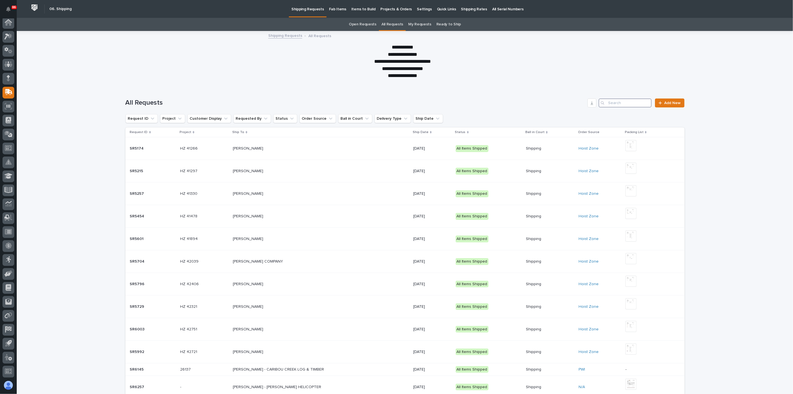
click at [628, 103] on input "Search" at bounding box center [625, 102] width 53 height 9
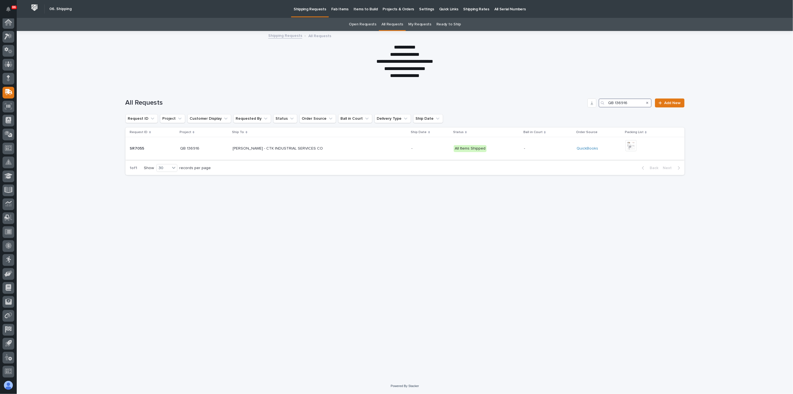
type input "QB 136916"
click at [346, 150] on div "[PERSON_NAME] - CTK INDUSTRIAL SERVICES CO [PERSON_NAME] - CTK INDUSTRIAL SERVI…" at bounding box center [320, 148] width 174 height 9
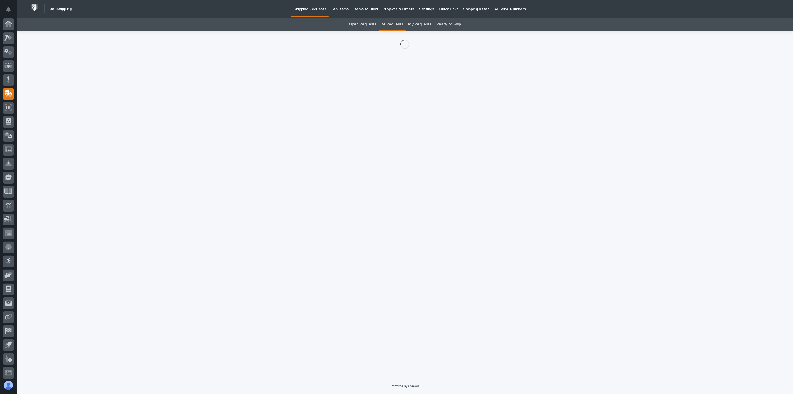
scroll to position [1, 0]
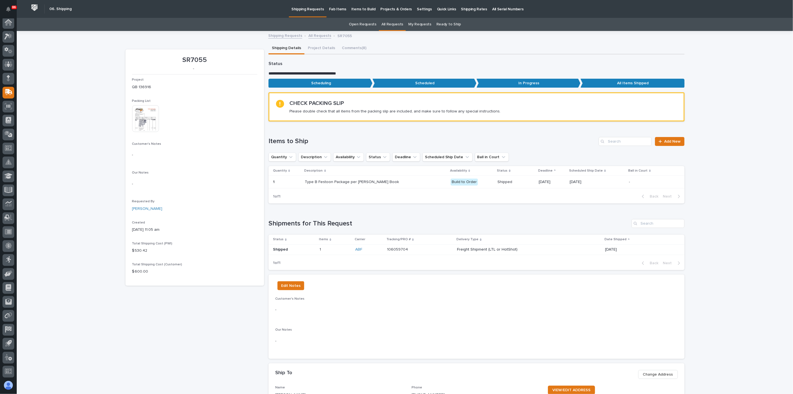
click at [148, 124] on img at bounding box center [145, 118] width 27 height 27
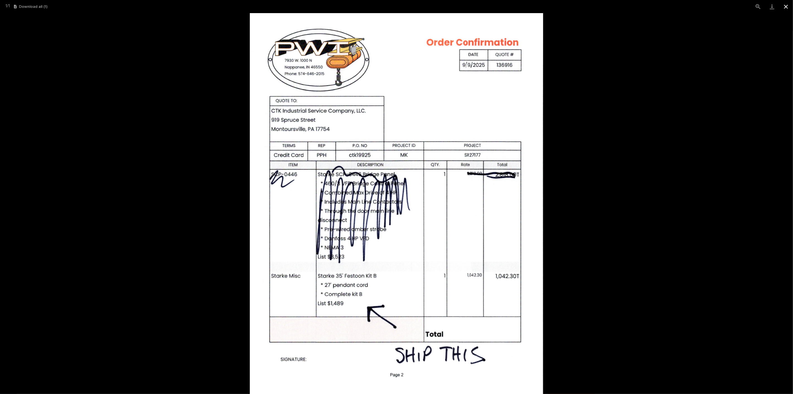
click at [788, 6] on button "Close gallery" at bounding box center [786, 6] width 14 height 13
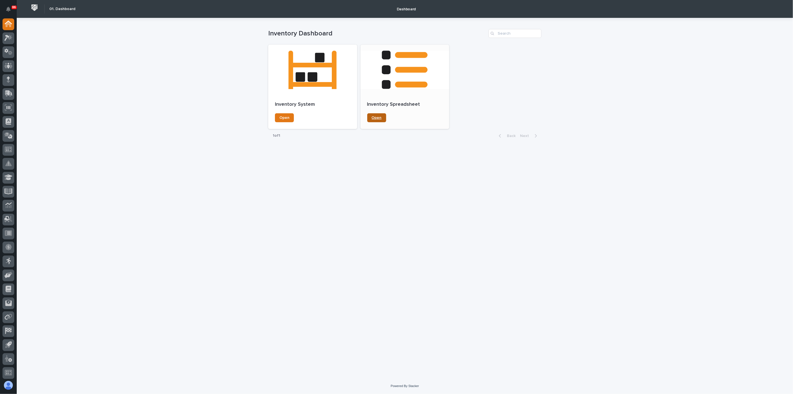
click at [384, 118] on link "Open" at bounding box center [376, 117] width 19 height 9
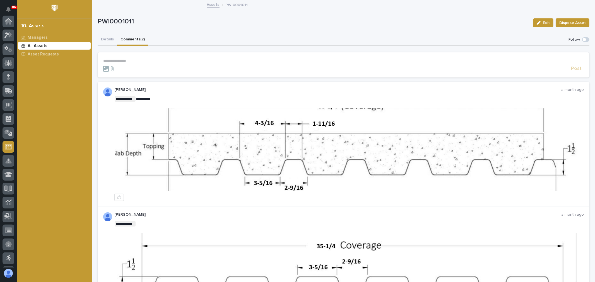
scroll to position [110, 0]
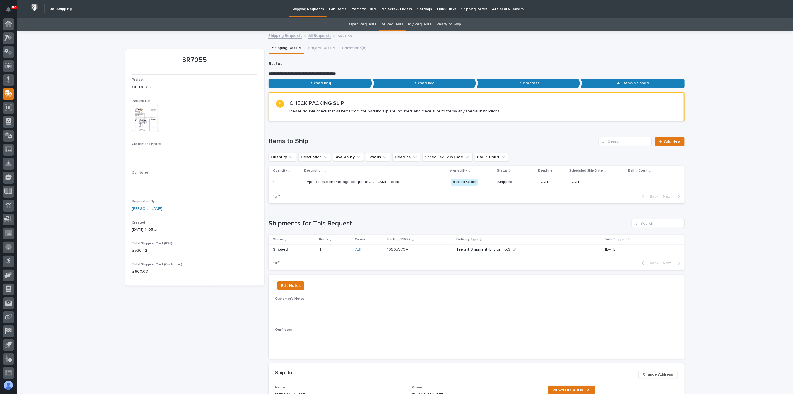
scroll to position [1, 0]
